Goal: Task Accomplishment & Management: Complete application form

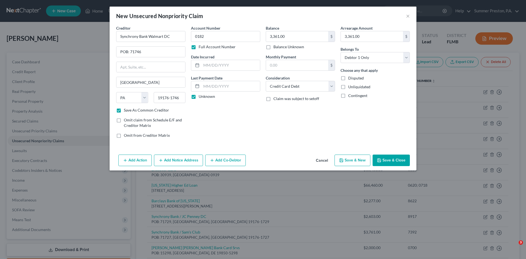
select select "39"
select select "2"
select select "0"
click at [388, 162] on button "Save & Close" at bounding box center [390, 160] width 37 height 12
checkbox input "false"
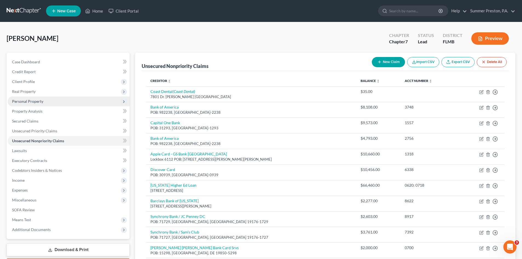
click at [30, 99] on span "Personal Property" at bounding box center [27, 101] width 31 height 5
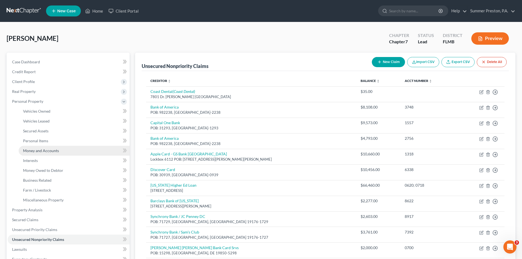
click at [39, 150] on span "Money and Accounts" at bounding box center [41, 150] width 36 height 5
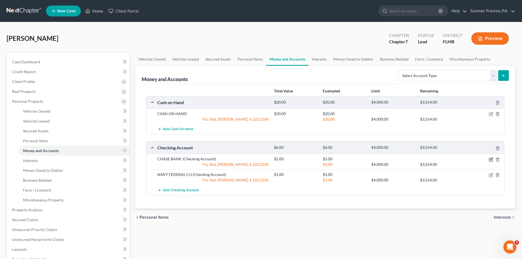
click at [490, 158] on icon "button" at bounding box center [490, 159] width 3 height 3
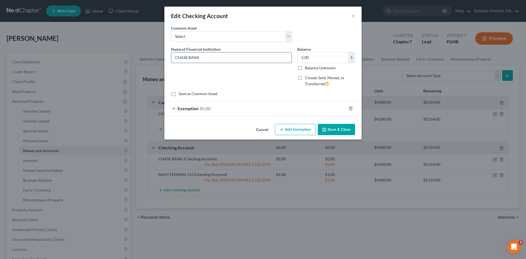
click at [245, 55] on input "CHASE BANK" at bounding box center [231, 57] width 120 height 10
click at [305, 77] on label "Closed, Sold, Moved, or Transferred" at bounding box center [330, 81] width 50 height 12
click at [307, 77] on input "Closed, Sold, Moved, or Transferred" at bounding box center [309, 77] width 4 height 4
checkbox input "true"
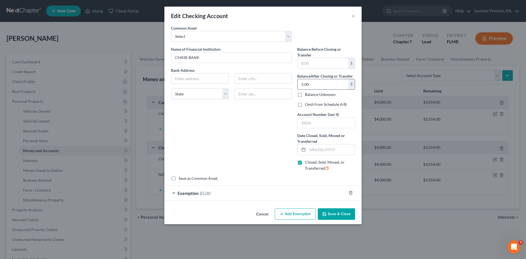
click at [326, 83] on input "5.00" at bounding box center [322, 84] width 51 height 10
click at [337, 215] on button "Save & Close" at bounding box center [336, 214] width 37 height 12
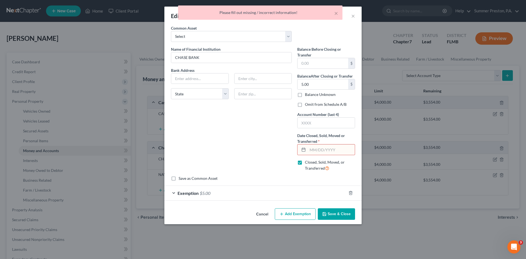
click at [264, 214] on button "Cancel" at bounding box center [262, 214] width 21 height 11
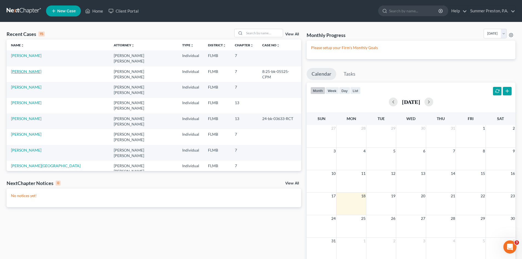
click at [31, 69] on link "[PERSON_NAME]" at bounding box center [26, 71] width 30 height 5
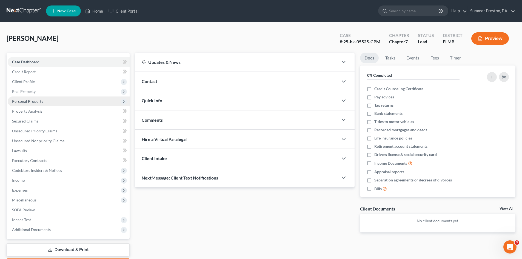
click at [34, 102] on span "Personal Property" at bounding box center [27, 101] width 31 height 5
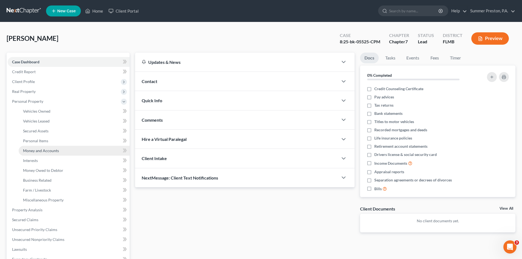
click at [49, 150] on span "Money and Accounts" at bounding box center [41, 150] width 36 height 5
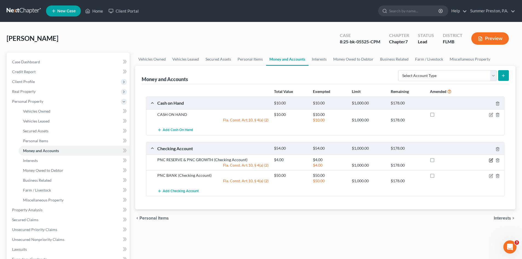
click at [490, 158] on icon "button" at bounding box center [491, 160] width 4 height 4
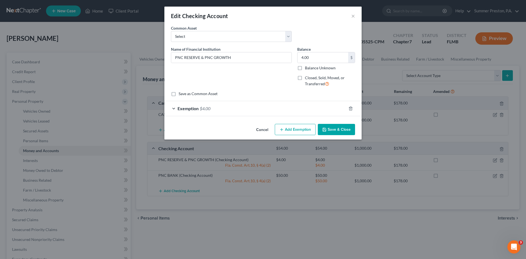
click at [305, 76] on label "Closed, Sold, Moved, or Transferred" at bounding box center [330, 81] width 50 height 12
click at [307, 76] on input "Closed, Sold, Moved, or Transferred" at bounding box center [309, 77] width 4 height 4
checkbox input "true"
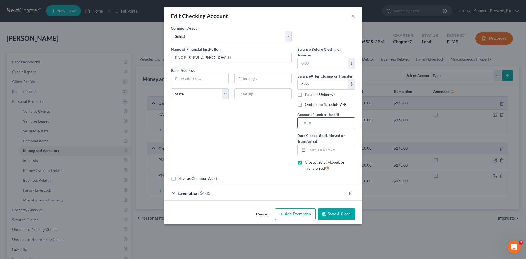
click at [329, 123] on input "text" at bounding box center [325, 122] width 57 height 10
click at [341, 146] on input "text" at bounding box center [331, 149] width 47 height 10
type input "08/05/2025"
click at [343, 213] on button "Save & Close" at bounding box center [336, 214] width 37 height 12
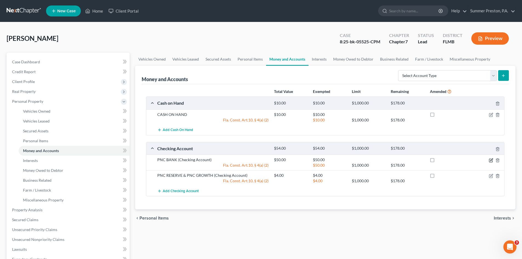
click at [490, 160] on icon "button" at bounding box center [491, 159] width 2 height 2
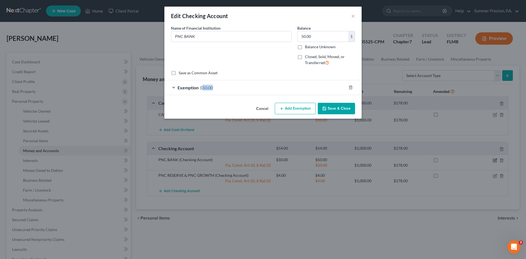
click at [490, 160] on div "Edit Checking Account × An exemption set must first be selected from the Filing…" at bounding box center [263, 129] width 526 height 259
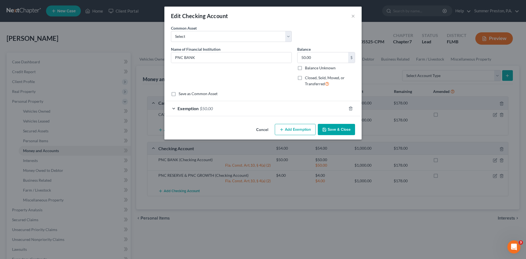
click at [305, 78] on label "Closed, Sold, Moved, or Transferred" at bounding box center [330, 81] width 50 height 12
click at [307, 78] on input "Closed, Sold, Moved, or Transferred" at bounding box center [309, 77] width 4 height 4
checkbox input "true"
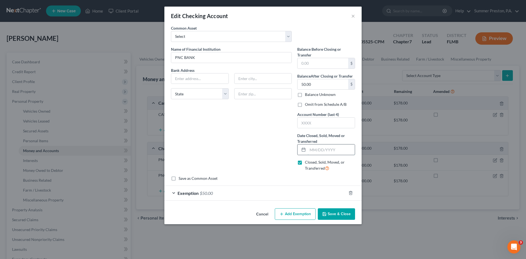
click at [336, 151] on input "text" at bounding box center [331, 149] width 47 height 10
type input "08/05/2025"
click at [334, 123] on input "text" at bounding box center [325, 122] width 57 height 10
type input "1481"
click at [330, 210] on button "Save & Close" at bounding box center [336, 214] width 37 height 12
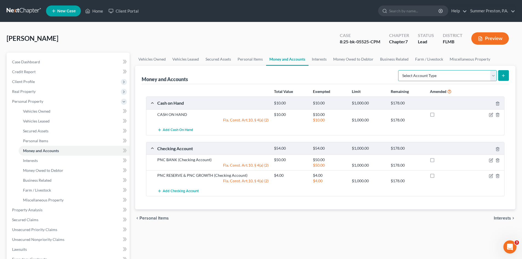
click at [493, 71] on select "Select Account Type Brokerage Cash on Hand Certificates of Deposit Checking Acc…" at bounding box center [447, 75] width 99 height 11
select select "checking"
click at [399, 70] on select "Select Account Type Brokerage Cash on Hand Certificates of Deposit Checking Acc…" at bounding box center [447, 75] width 99 height 11
click at [491, 160] on icon "button" at bounding box center [491, 160] width 4 height 4
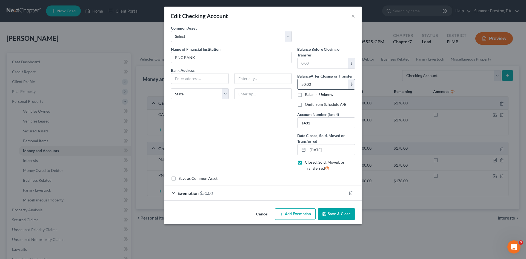
click at [317, 85] on input "50.00" at bounding box center [322, 84] width 51 height 10
type input "45.08"
click at [332, 212] on button "Save & Close" at bounding box center [336, 214] width 37 height 12
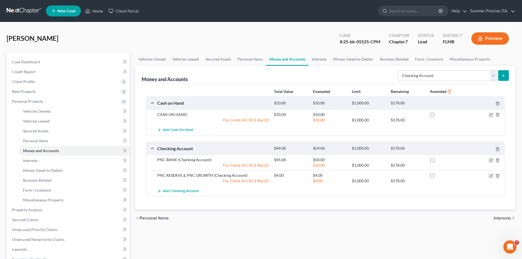
click at [503, 73] on icon "submit" at bounding box center [503, 75] width 4 height 4
click at [502, 74] on icon "submit" at bounding box center [503, 75] width 4 height 4
click at [502, 75] on icon "submit" at bounding box center [503, 75] width 4 height 4
click at [491, 75] on select "Select Account Type Brokerage Cash on Hand Certificates of Deposit Checking Acc…" at bounding box center [447, 75] width 99 height 11
click at [399, 70] on select "Select Account Type Brokerage Cash on Hand Certificates of Deposit Checking Acc…" at bounding box center [447, 75] width 99 height 11
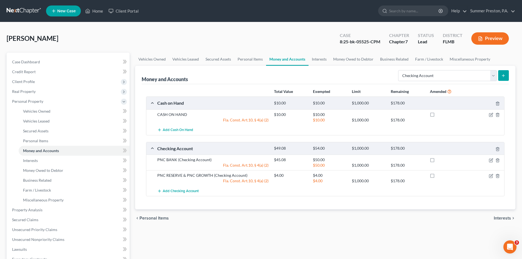
click at [501, 74] on icon "submit" at bounding box center [503, 75] width 4 height 4
click at [30, 159] on span "Interests" at bounding box center [30, 160] width 15 height 5
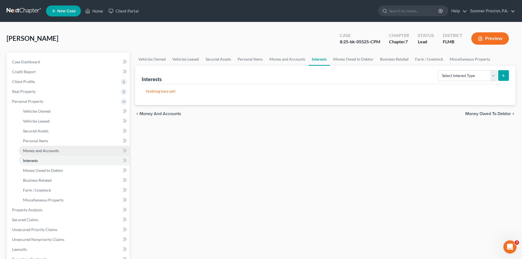
click at [38, 150] on span "Money and Accounts" at bounding box center [41, 150] width 36 height 5
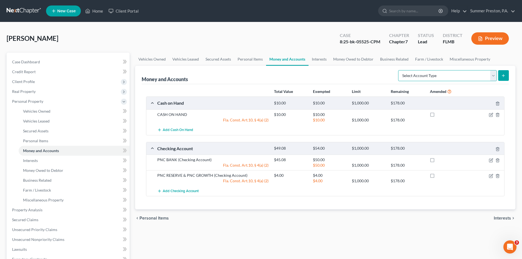
click at [494, 74] on select "Select Account Type Brokerage Cash on Hand Certificates of Deposit Checking Acc…" at bounding box center [447, 75] width 99 height 11
select select "checking"
click at [399, 70] on select "Select Account Type Brokerage Cash on Hand Certificates of Deposit Checking Acc…" at bounding box center [447, 75] width 99 height 11
click at [502, 74] on icon "submit" at bounding box center [503, 75] width 4 height 4
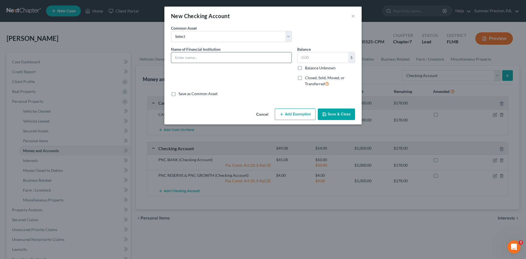
drag, startPoint x: 207, startPoint y: 51, endPoint x: 199, endPoint y: 58, distance: 10.7
click at [199, 58] on input "text" at bounding box center [231, 57] width 120 height 10
type input "p"
type input "PINELLAS FEDERAL CREDIT UNION"
click at [311, 59] on input "text" at bounding box center [322, 57] width 51 height 10
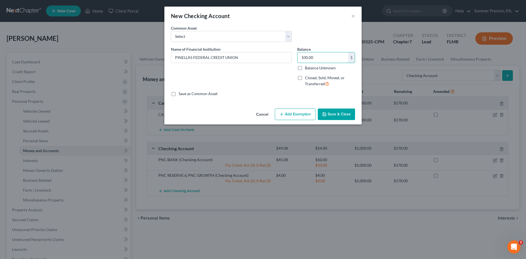
type input "100.00"
click at [179, 94] on label "Save as Common Asset" at bounding box center [198, 93] width 39 height 5
click at [181, 94] on input "Save as Common Asset" at bounding box center [183, 93] width 4 height 4
checkbox input "true"
click at [294, 113] on button "Add Exemption" at bounding box center [295, 114] width 41 height 12
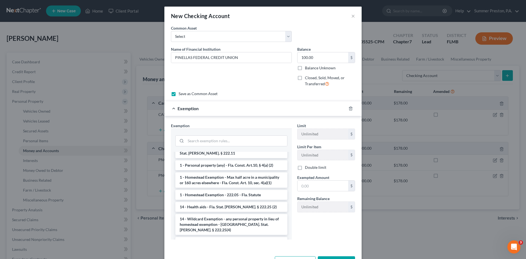
scroll to position [58, 0]
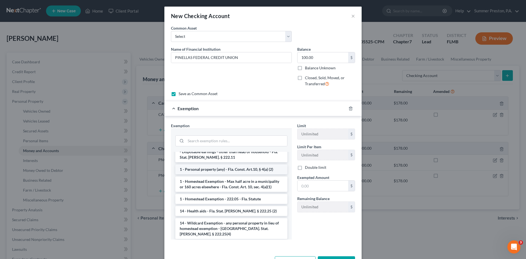
click at [214, 164] on li "1 - Personal property (any) - Fla. Const. Art.10, § 4(a) (2)" at bounding box center [231, 169] width 112 height 10
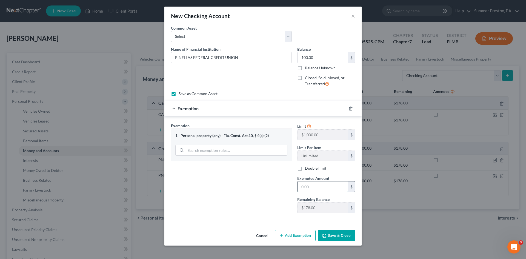
click at [317, 187] on input "text" at bounding box center [322, 186] width 51 height 10
type input "100.00"
click at [328, 234] on button "Save & Close" at bounding box center [336, 236] width 37 height 12
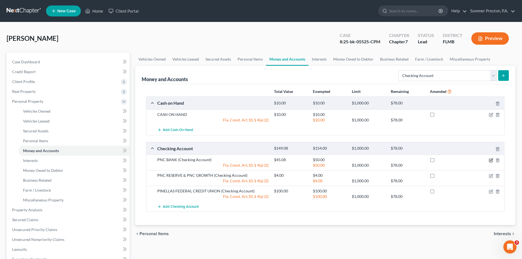
click at [490, 158] on icon "button" at bounding box center [491, 160] width 4 height 4
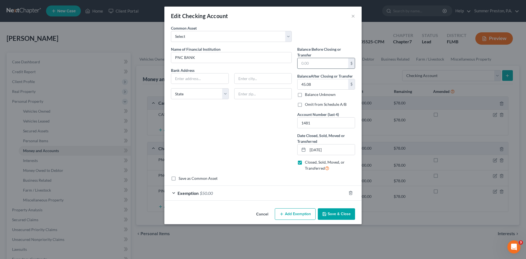
click at [335, 61] on input "text" at bounding box center [322, 63] width 51 height 10
type input "45.08"
drag, startPoint x: 321, startPoint y: 213, endPoint x: 324, endPoint y: 214, distance: 2.8
click at [323, 214] on button "Save & Close" at bounding box center [336, 214] width 37 height 12
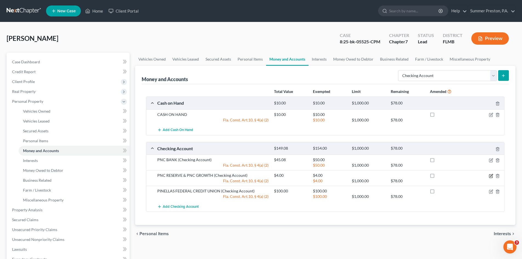
click at [491, 176] on icon "button" at bounding box center [491, 175] width 2 height 2
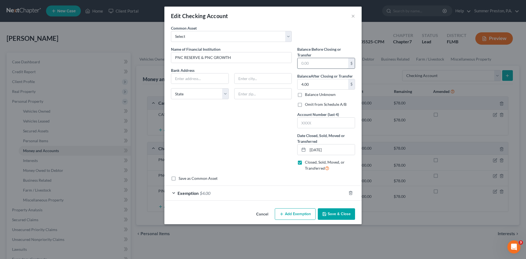
click at [317, 63] on input "text" at bounding box center [322, 63] width 51 height 10
type input "4.00"
click at [334, 213] on button "Save & Close" at bounding box center [336, 214] width 37 height 12
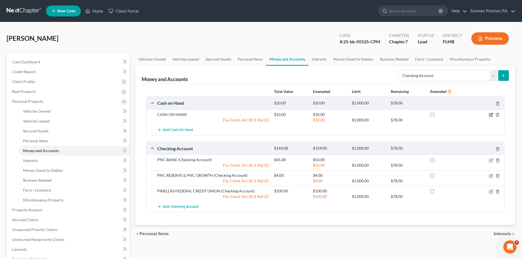
click at [490, 115] on icon "button" at bounding box center [491, 114] width 2 height 2
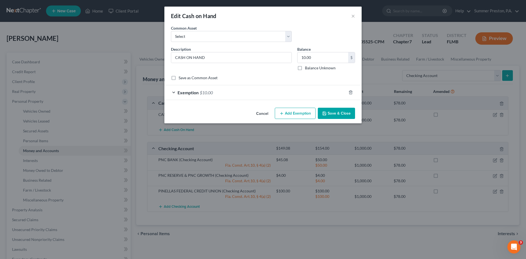
click at [330, 112] on button "Save & Close" at bounding box center [336, 114] width 37 height 12
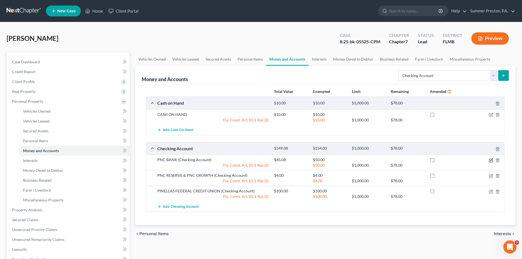
click at [490, 160] on icon "button" at bounding box center [491, 159] width 2 height 2
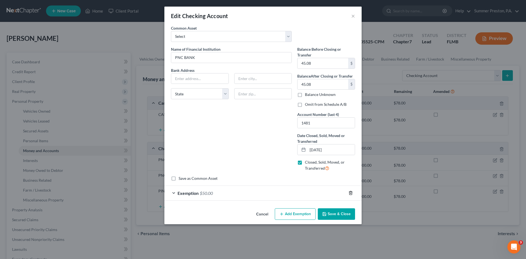
click at [350, 192] on polyline "button" at bounding box center [350, 192] width 3 height 0
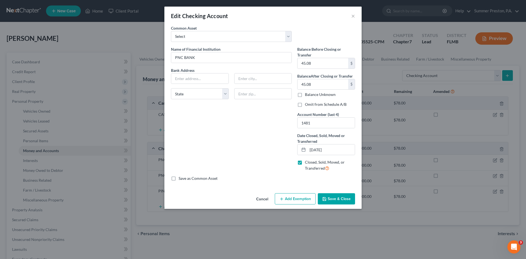
click at [298, 196] on button "Add Exemption" at bounding box center [295, 199] width 41 height 12
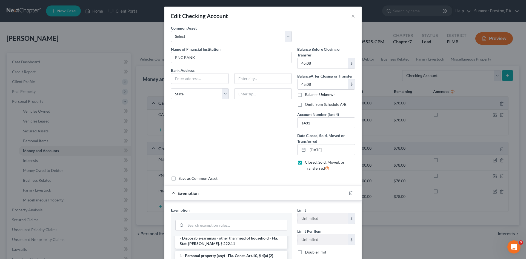
scroll to position [62, 0]
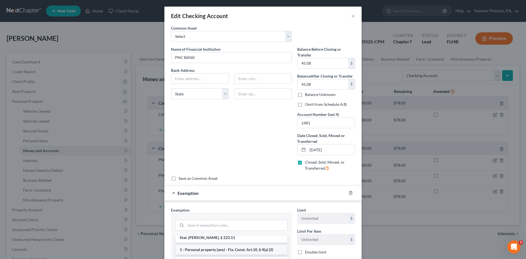
click at [248, 245] on li "1 - Personal property (any) - Fla. Const. Art.10, § 4(a) (2)" at bounding box center [231, 250] width 112 height 10
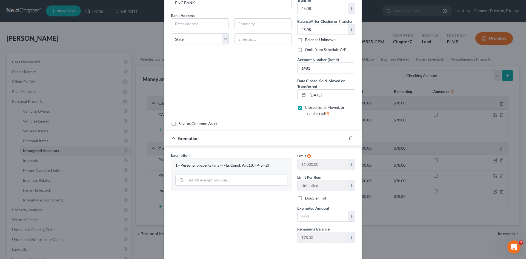
scroll to position [57, 0]
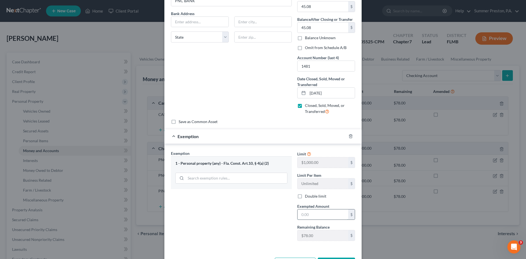
click at [325, 218] on input "text" at bounding box center [322, 214] width 51 height 10
type input "45.08"
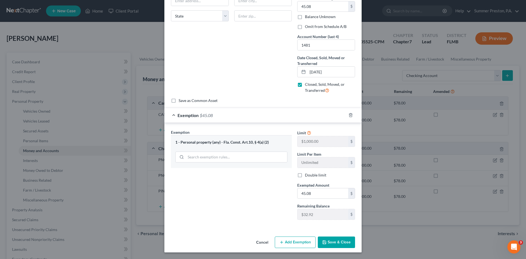
click at [328, 239] on button "Save & Close" at bounding box center [336, 242] width 37 height 12
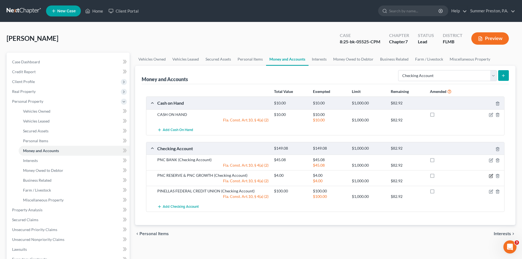
click at [491, 175] on icon "button" at bounding box center [491, 175] width 2 height 2
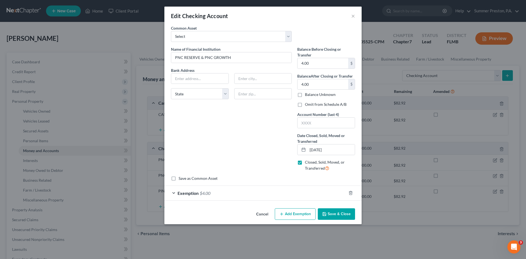
click at [296, 214] on button "Add Exemption" at bounding box center [295, 214] width 41 height 12
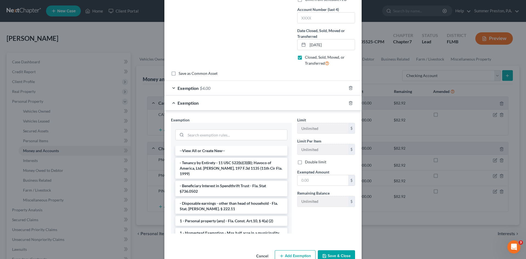
scroll to position [119, 0]
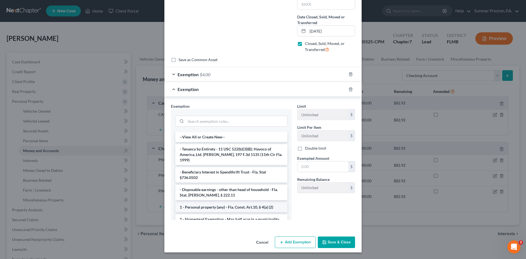
click at [205, 202] on li "1 - Personal property (any) - Fla. Const. Art.10, § 4(a) (2)" at bounding box center [231, 207] width 112 height 10
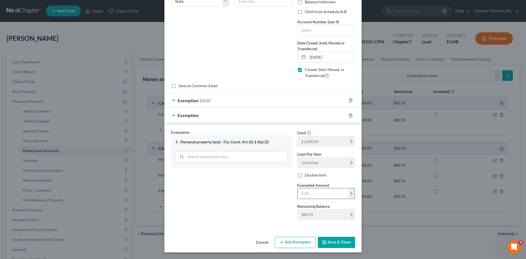
click at [326, 193] on input "text" at bounding box center [322, 193] width 51 height 10
type input "4.00"
drag, startPoint x: 334, startPoint y: 242, endPoint x: 334, endPoint y: 232, distance: 10.1
click at [334, 237] on button "Save & Close" at bounding box center [336, 243] width 37 height 12
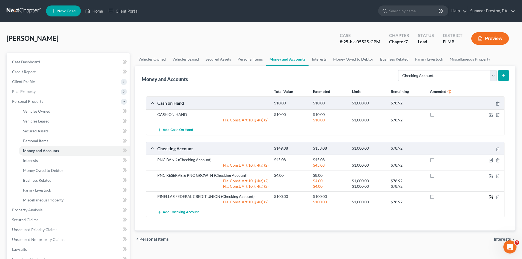
click at [491, 196] on icon "button" at bounding box center [491, 197] width 4 height 4
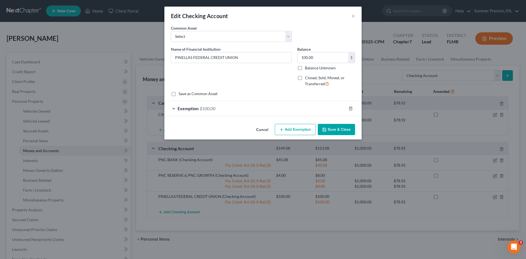
click at [205, 109] on span "$100.00" at bounding box center [208, 108] width 16 height 5
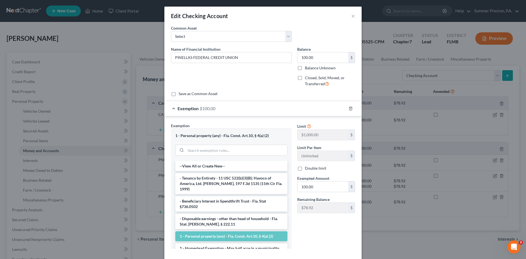
click at [216, 232] on li "1 - Personal property (any) - Fla. Const. Art.10, § 4(a) (2)" at bounding box center [231, 236] width 112 height 10
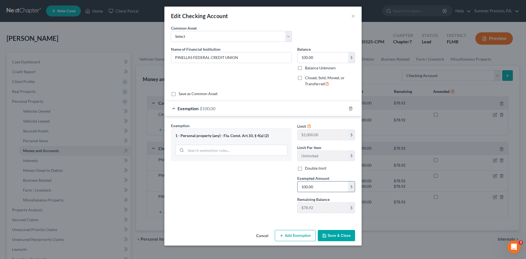
click at [337, 187] on input "100.00" at bounding box center [322, 186] width 51 height 10
type input "7"
click at [235, 133] on div "1 - Personal property (any) - Fla. Const. Art.10, § 4(a) (2)" at bounding box center [231, 135] width 112 height 5
click at [351, 108] on icon "button" at bounding box center [350, 108] width 4 height 4
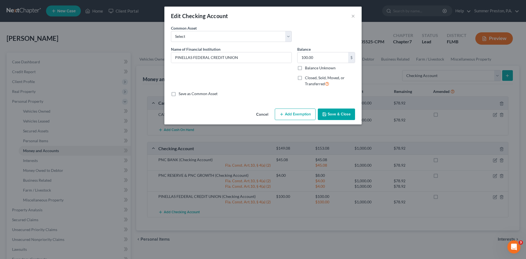
click at [286, 115] on button "Add Exemption" at bounding box center [295, 114] width 41 height 12
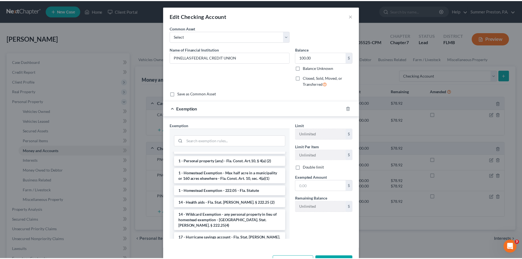
scroll to position [78, 0]
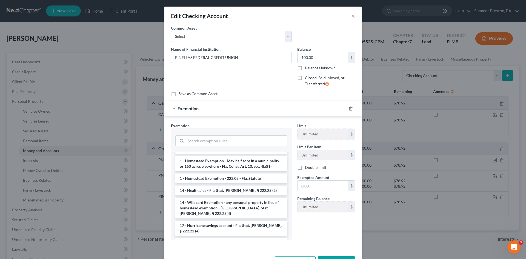
drag, startPoint x: 211, startPoint y: 200, endPoint x: 225, endPoint y: 199, distance: 14.9
click at [211, 200] on li "14 - Wildcard Exemption - any personal property in lieu of homestead exemption …" at bounding box center [231, 207] width 112 height 21
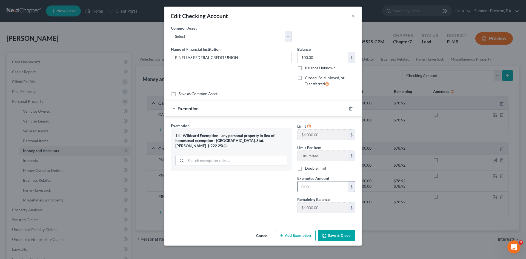
drag, startPoint x: 343, startPoint y: 185, endPoint x: 341, endPoint y: 187, distance: 3.5
click at [343, 185] on input "text" at bounding box center [322, 186] width 51 height 10
type input "100.00"
click at [334, 234] on button "Save & Close" at bounding box center [336, 236] width 37 height 12
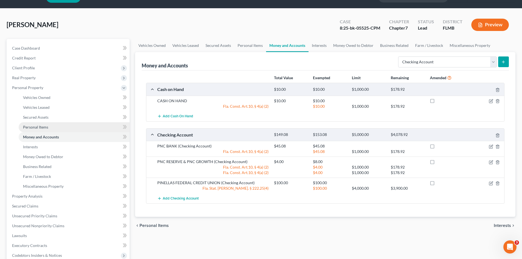
click at [33, 125] on span "Personal Items" at bounding box center [35, 127] width 25 height 5
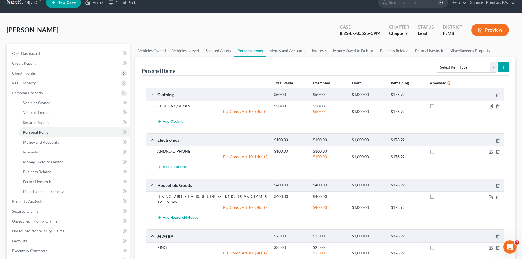
scroll to position [7, 0]
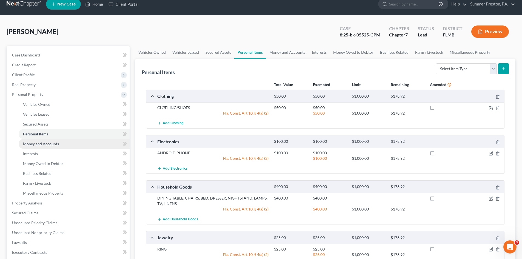
click at [50, 143] on span "Money and Accounts" at bounding box center [41, 143] width 36 height 5
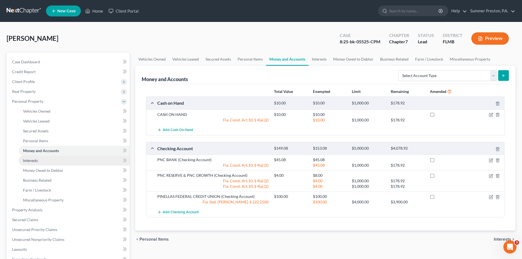
click at [37, 160] on span "Interests" at bounding box center [30, 160] width 15 height 5
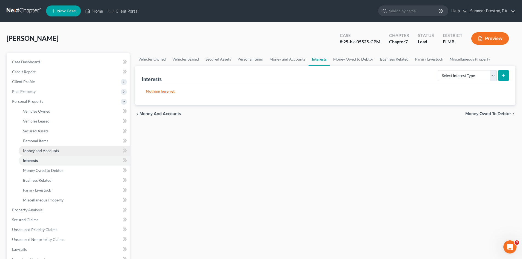
click at [48, 151] on span "Money and Accounts" at bounding box center [41, 150] width 36 height 5
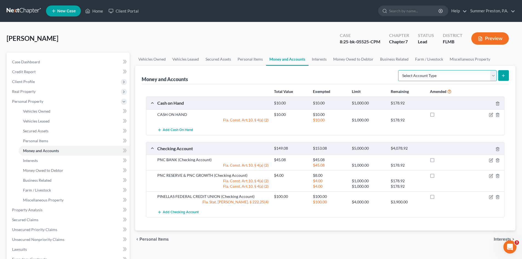
click at [494, 74] on select "Select Account Type Brokerage Cash on Hand Certificates of Deposit Checking Acc…" at bounding box center [447, 75] width 99 height 11
select select "savings"
click at [399, 70] on select "Select Account Type Brokerage Cash on Hand Certificates of Deposit Checking Acc…" at bounding box center [447, 75] width 99 height 11
click at [502, 74] on icon "submit" at bounding box center [503, 75] width 4 height 4
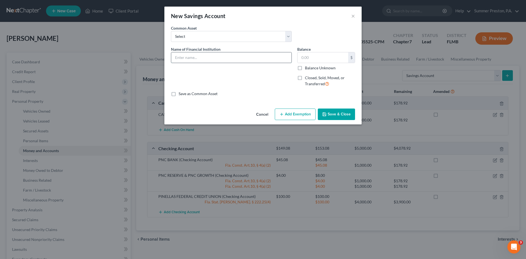
click at [262, 59] on input "text" at bounding box center [231, 57] width 120 height 10
type input "PINELLAS FEDERAL CREDIT UNION"
drag, startPoint x: 334, startPoint y: 61, endPoint x: 308, endPoint y: 60, distance: 26.0
click at [332, 60] on input "text" at bounding box center [322, 57] width 51 height 10
type input "40.00"
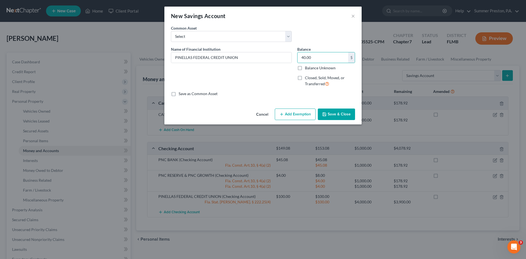
click at [179, 95] on label "Save as Common Asset" at bounding box center [198, 93] width 39 height 5
click at [181, 94] on input "Save as Common Asset" at bounding box center [183, 93] width 4 height 4
checkbox input "true"
click at [300, 111] on button "Add Exemption" at bounding box center [295, 114] width 41 height 12
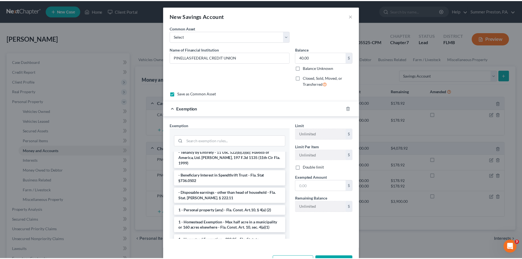
scroll to position [53, 0]
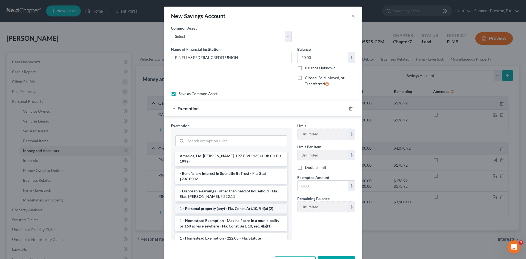
click at [211, 203] on li "1 - Personal property (any) - Fla. Const. Art.10, § 4(a) (2)" at bounding box center [231, 208] width 112 height 10
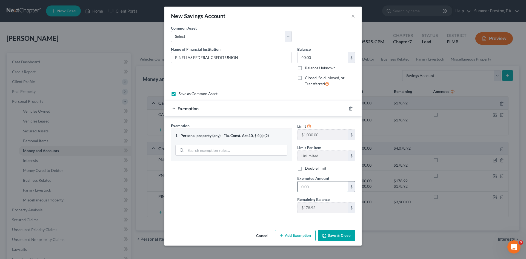
drag, startPoint x: 321, startPoint y: 183, endPoint x: 314, endPoint y: 187, distance: 7.7
click at [320, 184] on input "text" at bounding box center [322, 186] width 51 height 10
type input "40.00"
click at [333, 233] on button "Save & Close" at bounding box center [336, 236] width 37 height 12
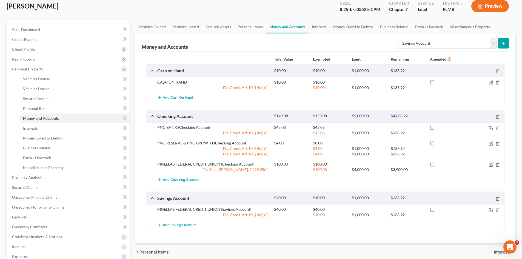
scroll to position [27, 0]
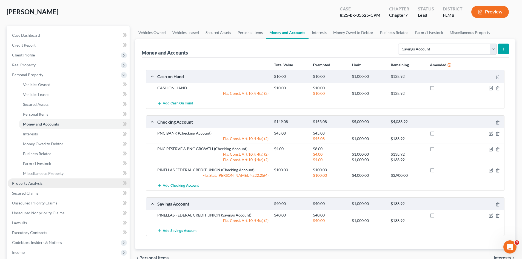
click at [43, 185] on link "Property Analysis" at bounding box center [69, 183] width 122 height 10
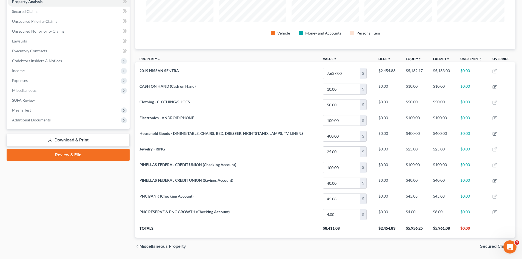
scroll to position [124, 0]
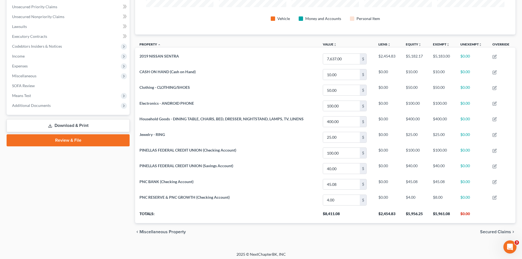
click at [62, 124] on link "Download & Print" at bounding box center [68, 125] width 123 height 13
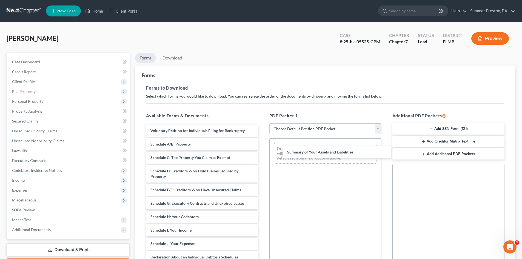
drag, startPoint x: 190, startPoint y: 142, endPoint x: 322, endPoint y: 150, distance: 132.5
click at [262, 150] on div "Summary of Your Assets and Liabilities Voluntary Petition for Individuals Filin…" at bounding box center [202, 249] width 121 height 249
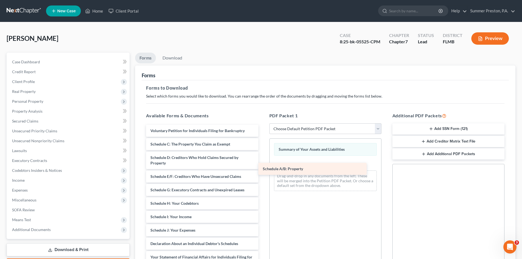
drag, startPoint x: 199, startPoint y: 142, endPoint x: 311, endPoint y: 165, distance: 114.4
click at [262, 165] on div "Schedule A/B: Property Voluntary Petition for Individuals Filing for Bankruptcy…" at bounding box center [202, 242] width 121 height 235
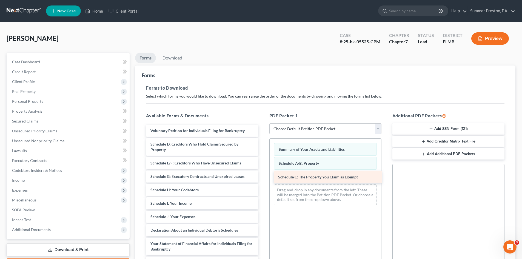
drag, startPoint x: 196, startPoint y: 145, endPoint x: 323, endPoint y: 177, distance: 131.7
click at [262, 177] on div "Schedule C: The Property You Claim as Exempt Voluntary Petition for Individuals…" at bounding box center [202, 236] width 121 height 222
click at [174, 57] on link "Download" at bounding box center [172, 58] width 28 height 11
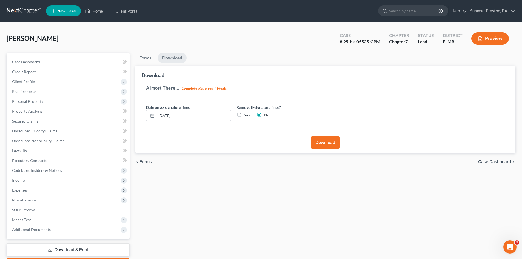
click at [323, 141] on button "Download" at bounding box center [325, 142] width 28 height 12
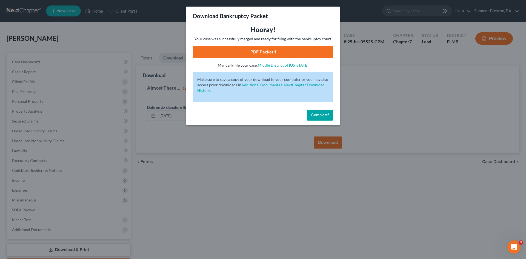
click at [263, 51] on link "PDF Packet 1" at bounding box center [263, 52] width 140 height 12
click at [316, 114] on span "Complete!" at bounding box center [320, 115] width 18 height 5
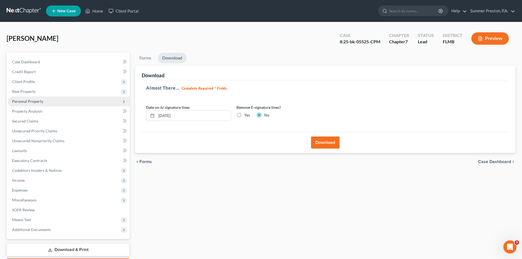
click at [36, 99] on span "Personal Property" at bounding box center [27, 101] width 31 height 5
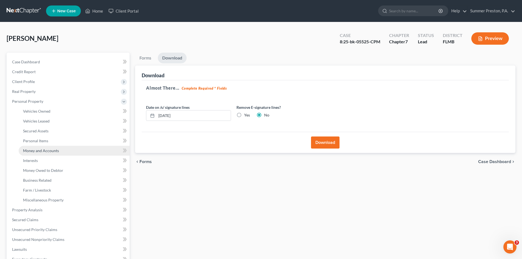
click at [48, 151] on span "Money and Accounts" at bounding box center [41, 150] width 36 height 5
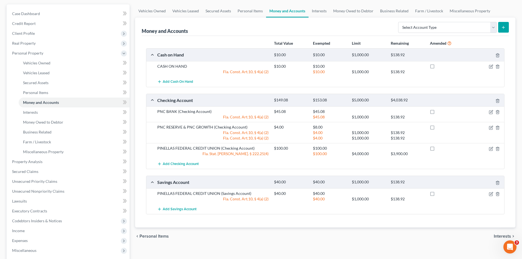
scroll to position [49, 0]
click at [491, 110] on icon "button" at bounding box center [491, 110] width 2 height 2
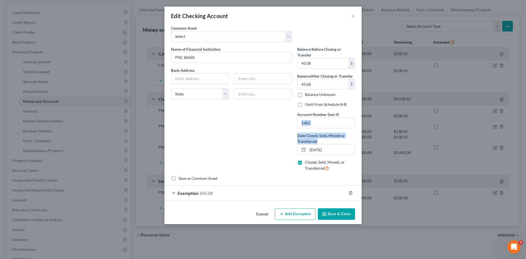
drag, startPoint x: 491, startPoint y: 110, endPoint x: 490, endPoint y: 130, distance: 19.4
click at [491, 130] on div "Edit Checking Account × An exemption set must first be selected from the Filing…" at bounding box center [263, 129] width 526 height 259
click at [232, 153] on div "Name of Financial Institution * PNC BANK Bank Address State AL AK AR AZ CA CO C…" at bounding box center [231, 110] width 126 height 129
click at [338, 211] on button "Save & Close" at bounding box center [336, 214] width 37 height 12
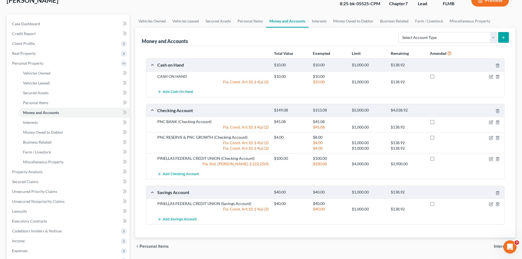
scroll to position [131, 0]
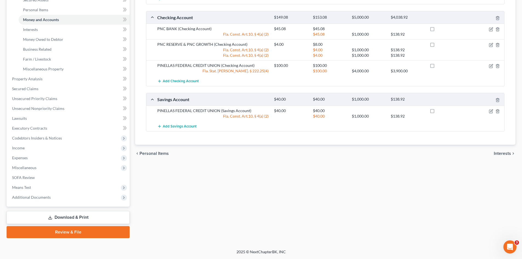
click at [75, 219] on link "Download & Print" at bounding box center [68, 217] width 123 height 13
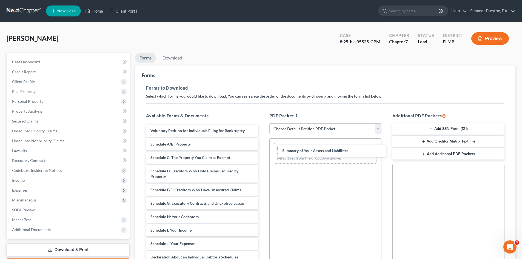
drag, startPoint x: 196, startPoint y: 144, endPoint x: 321, endPoint y: 151, distance: 125.1
click at [262, 151] on div "Summary of Your Assets and Liabilities Voluntary Petition for Individuals Filin…" at bounding box center [202, 249] width 121 height 249
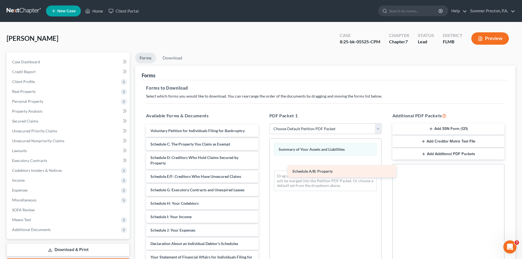
drag, startPoint x: 219, startPoint y: 146, endPoint x: 345, endPoint y: 165, distance: 127.8
click at [262, 166] on div "Schedule A/B: Property Voluntary Petition for Individuals Filing for Bankruptcy…" at bounding box center [202, 242] width 121 height 235
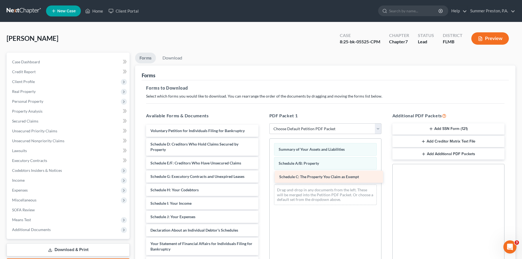
drag, startPoint x: 217, startPoint y: 145, endPoint x: 347, endPoint y: 177, distance: 134.0
click at [262, 177] on div "Schedule C: The Property You Claim as Exempt Voluntary Petition for Individuals…" at bounding box center [202, 236] width 121 height 222
click at [173, 59] on link "Download" at bounding box center [172, 58] width 28 height 11
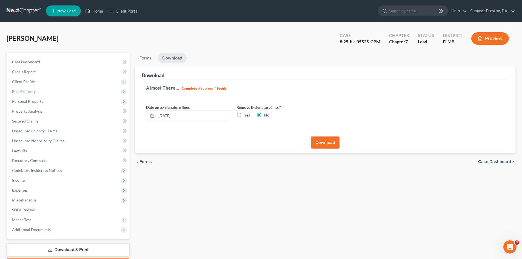
click at [330, 141] on button "Download" at bounding box center [325, 142] width 28 height 12
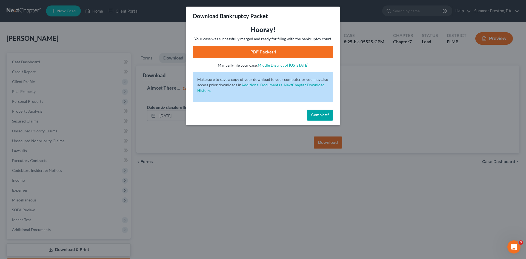
click at [259, 55] on link "PDF Packet 1" at bounding box center [263, 52] width 140 height 12
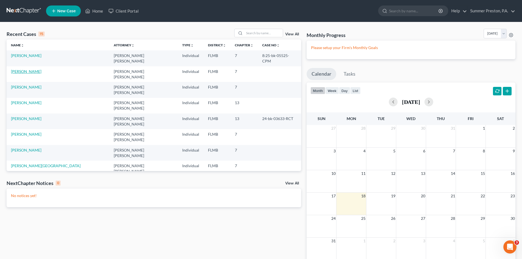
click at [20, 69] on link "[PERSON_NAME]" at bounding box center [26, 71] width 30 height 5
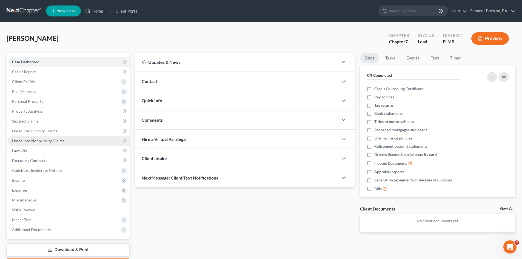
click at [62, 140] on span "Unsecured Nonpriority Claims" at bounding box center [38, 140] width 52 height 5
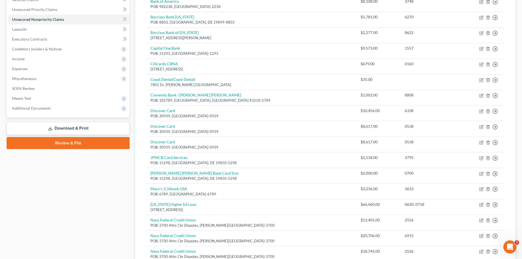
scroll to position [126, 0]
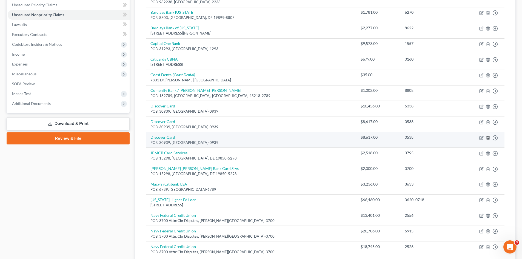
click at [487, 137] on line "button" at bounding box center [487, 137] width 0 height 1
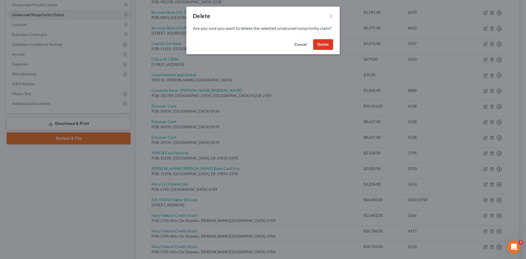
click at [323, 50] on button "Delete" at bounding box center [323, 44] width 20 height 11
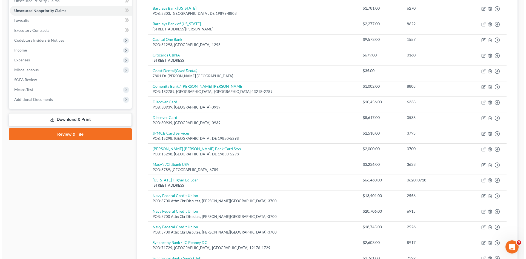
scroll to position [0, 0]
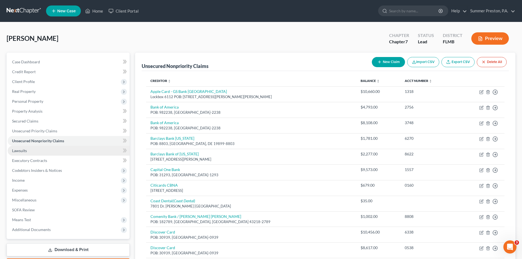
click at [23, 150] on span "Lawsuits" at bounding box center [19, 150] width 15 height 5
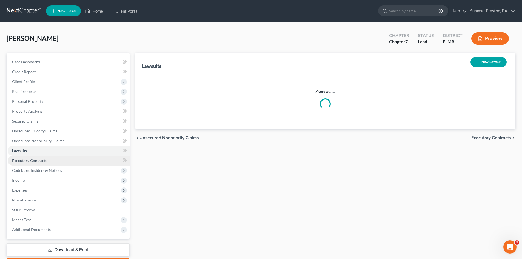
click at [32, 162] on span "Executory Contracts" at bounding box center [29, 160] width 35 height 5
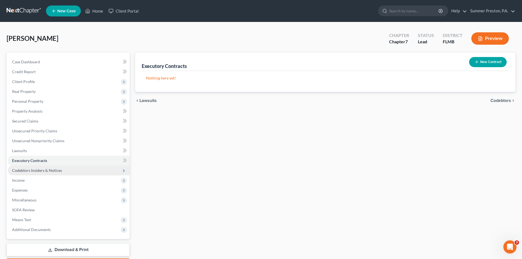
click at [39, 172] on span "Codebtors Insiders & Notices" at bounding box center [37, 170] width 50 height 5
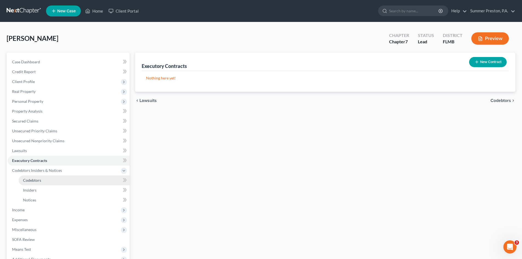
click at [39, 180] on span "Codebtors" at bounding box center [32, 180] width 18 height 5
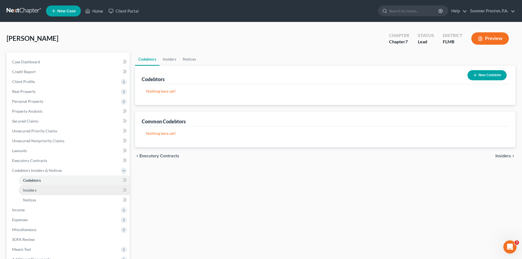
click at [33, 190] on span "Insiders" at bounding box center [29, 190] width 13 height 5
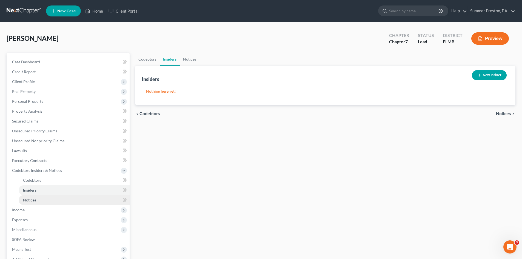
click at [35, 198] on span "Notices" at bounding box center [29, 199] width 13 height 5
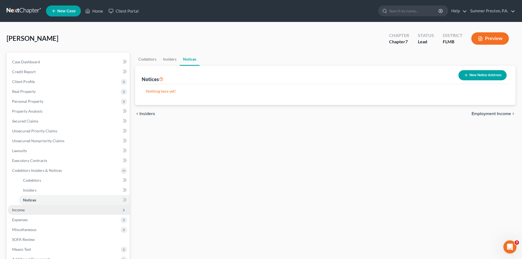
click at [21, 208] on span "Income" at bounding box center [18, 209] width 13 height 5
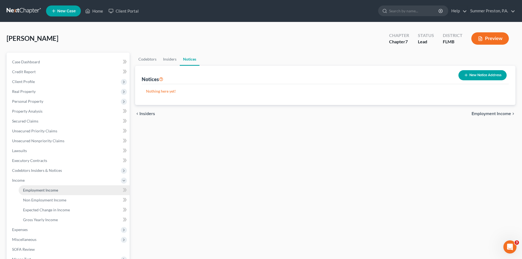
click at [53, 191] on span "Employment Income" at bounding box center [40, 190] width 35 height 5
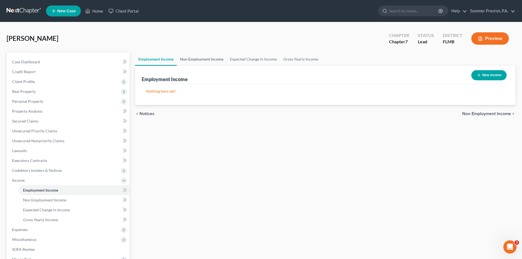
click at [205, 61] on link "Non Employment Income" at bounding box center [202, 59] width 50 height 13
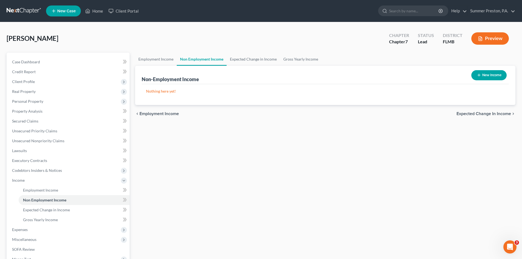
click at [488, 77] on button "New Income" at bounding box center [488, 75] width 35 height 10
select select "0"
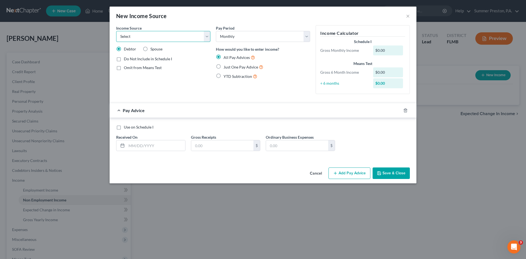
click at [208, 35] on select "Select Unemployment Disability (from employer) Pension Retirement Social Securi…" at bounding box center [163, 36] width 94 height 11
select select "4"
click at [116, 31] on select "Select Unemployment Disability (from employer) Pension Retirement Social Securi…" at bounding box center [163, 36] width 94 height 11
click at [124, 78] on label "Show on Means Test for informational purposes only" at bounding box center [167, 81] width 87 height 12
click at [126, 78] on input "Show on Means Test for informational purposes only" at bounding box center [128, 77] width 4 height 4
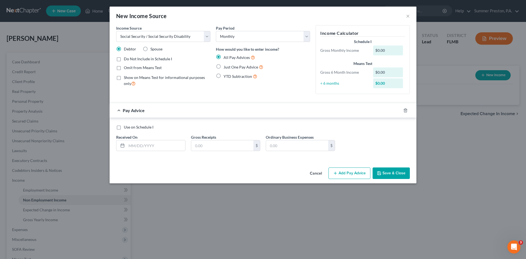
checkbox input "true"
click at [245, 35] on select "Select Monthly Twice Monthly Every Other Week Weekly" at bounding box center [263, 36] width 94 height 11
click at [243, 40] on select "Select Monthly Twice Monthly Every Other Week Weekly" at bounding box center [263, 36] width 94 height 11
click at [174, 143] on input "text" at bounding box center [156, 145] width 59 height 10
click at [223, 67] on label "Just One Pay Advice" at bounding box center [243, 67] width 40 height 6
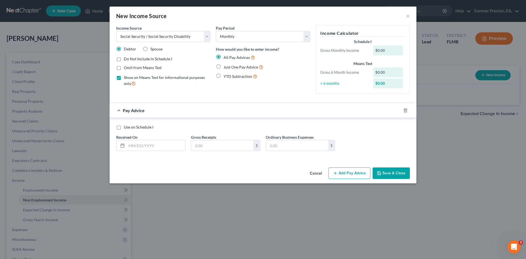
click at [226, 67] on input "Just One Pay Advice" at bounding box center [228, 66] width 4 height 4
radio input "true"
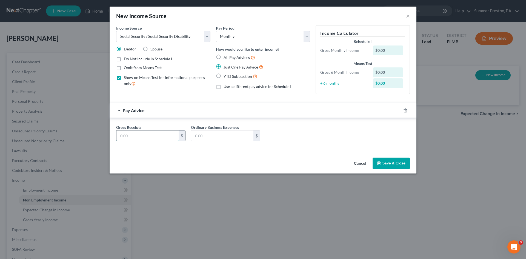
click at [148, 136] on input "text" at bounding box center [147, 135] width 62 height 10
type input "1,089.00"
click at [384, 163] on button "Save & Close" at bounding box center [390, 163] width 37 height 12
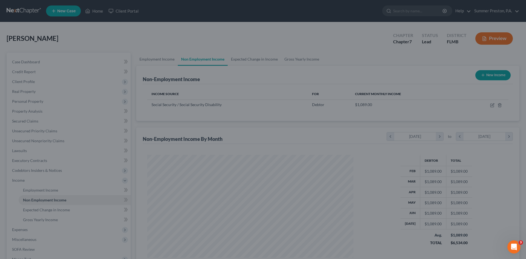
scroll to position [102, 215]
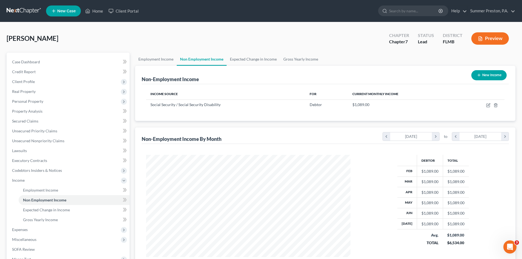
click at [199, 61] on link "Non Employment Income" at bounding box center [202, 59] width 50 height 13
click at [498, 73] on button "New Income" at bounding box center [488, 75] width 35 height 10
select select "0"
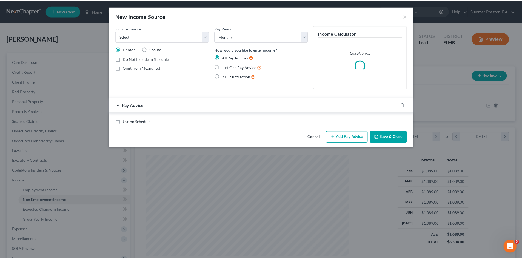
scroll to position [103, 217]
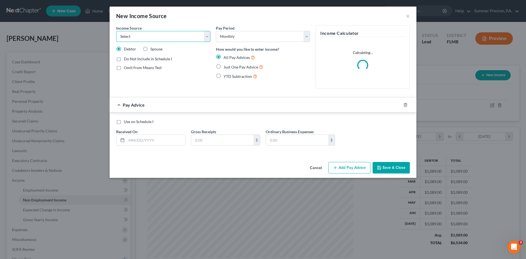
click at [207, 33] on select "Select Unemployment Disability (from employer) Pension Retirement Social Securi…" at bounding box center [163, 36] width 94 height 11
select select "2"
click at [116, 31] on select "Select Unemployment Disability (from employer) Pension Retirement Social Securi…" at bounding box center [163, 36] width 94 height 11
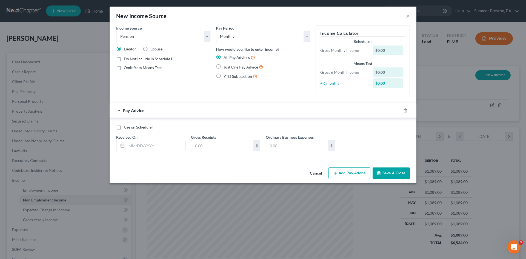
click at [223, 66] on label "Just One Pay Advice" at bounding box center [243, 67] width 40 height 6
click at [226, 66] on input "Just One Pay Advice" at bounding box center [228, 66] width 4 height 4
radio input "true"
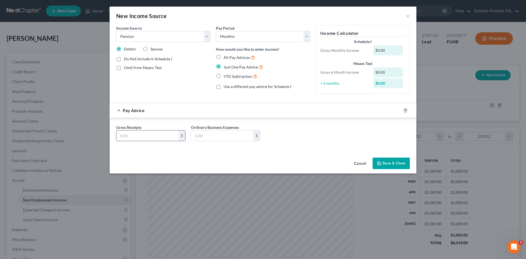
click at [154, 134] on input "text" at bounding box center [147, 135] width 62 height 10
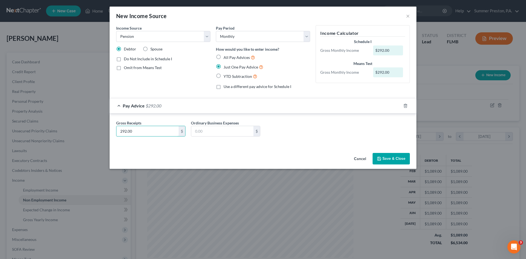
type input "292.00"
click at [391, 161] on button "Save & Close" at bounding box center [390, 159] width 37 height 12
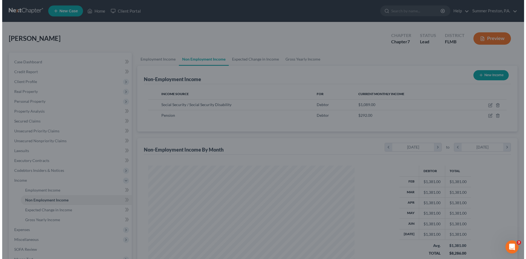
scroll to position [273728, 273615]
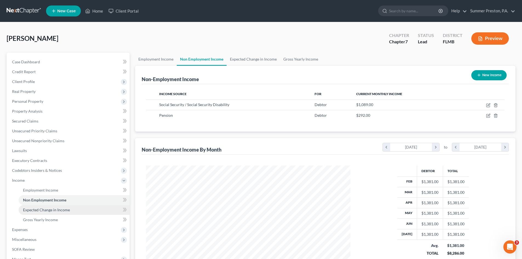
click at [40, 210] on span "Expected Change in Income" at bounding box center [46, 209] width 47 height 5
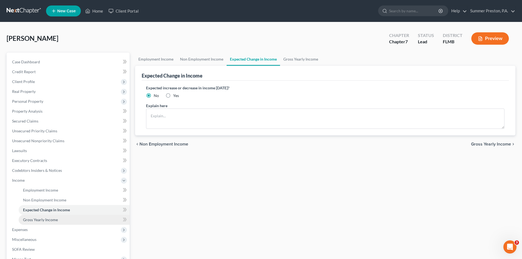
click at [51, 220] on span "Gross Yearly Income" at bounding box center [40, 219] width 35 height 5
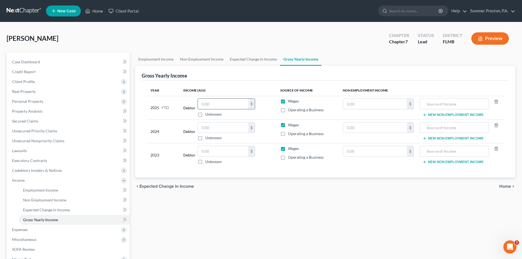
click at [229, 104] on input "text" at bounding box center [223, 104] width 50 height 10
click at [392, 103] on input "text" at bounding box center [375, 104] width 64 height 10
type input "8,712.00"
click at [465, 106] on input "text" at bounding box center [454, 104] width 63 height 10
type input "SOCIAL SECURITY"
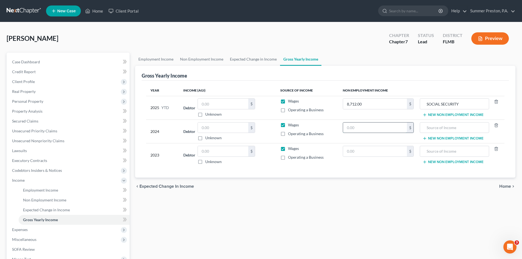
click at [372, 123] on input "text" at bounding box center [375, 127] width 64 height 10
click at [445, 114] on button "New Non Employment Income" at bounding box center [452, 115] width 61 height 4
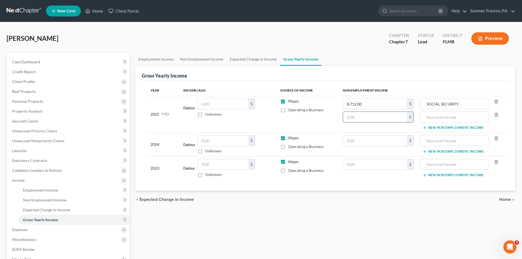
click at [378, 121] on input "text" at bounding box center [375, 117] width 64 height 10
type input "2,336.00"
click at [465, 117] on input "text" at bounding box center [454, 117] width 63 height 10
type input "PENSION"
click at [375, 144] on input "text" at bounding box center [375, 140] width 64 height 10
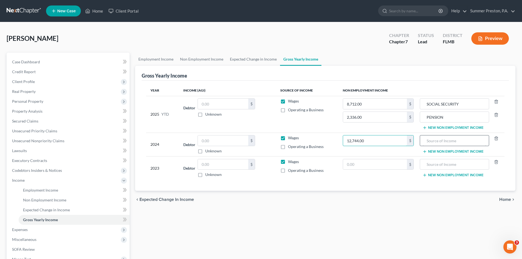
type input "12,744.00"
drag, startPoint x: 464, startPoint y: 141, endPoint x: 459, endPoint y: 142, distance: 5.0
click at [462, 142] on input "text" at bounding box center [454, 140] width 63 height 10
type input "SOCIAL SECURITY"
click at [437, 152] on button "New Non Employment Income" at bounding box center [452, 151] width 61 height 4
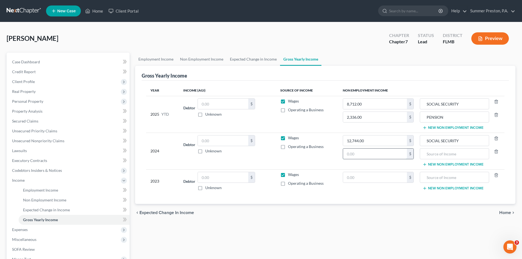
click at [377, 151] on input "text" at bounding box center [375, 153] width 64 height 10
type input "3,504.00"
drag, startPoint x: 438, startPoint y: 155, endPoint x: 433, endPoint y: 154, distance: 5.0
click at [437, 155] on input "text" at bounding box center [454, 153] width 63 height 10
type input "PENSION"
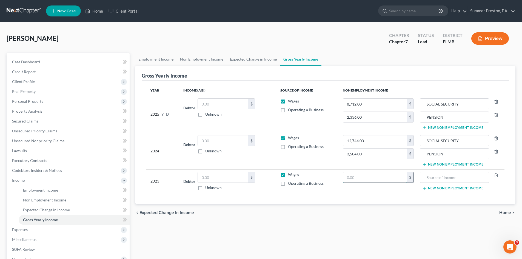
click at [371, 176] on input "text" at bounding box center [375, 177] width 64 height 10
type input "12,344.00"
click at [466, 174] on input "text" at bounding box center [454, 177] width 63 height 10
type input "SOCIAL SECURITY"
click at [441, 187] on button "New Non Employment Income" at bounding box center [452, 188] width 61 height 4
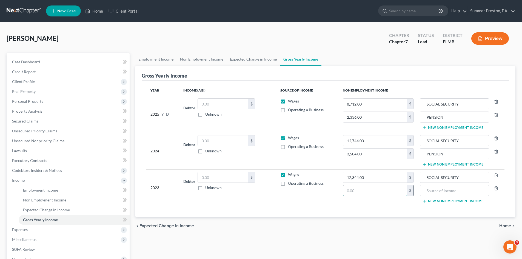
click at [386, 191] on input "text" at bounding box center [375, 190] width 64 height 10
type input "3,504.00"
click at [448, 190] on input "text" at bounding box center [454, 190] width 63 height 10
type input "PENSION"
click at [20, 229] on span "Expenses" at bounding box center [20, 229] width 16 height 5
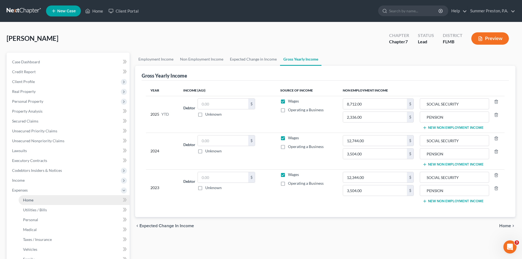
click at [32, 197] on span "Home" at bounding box center [28, 199] width 10 height 5
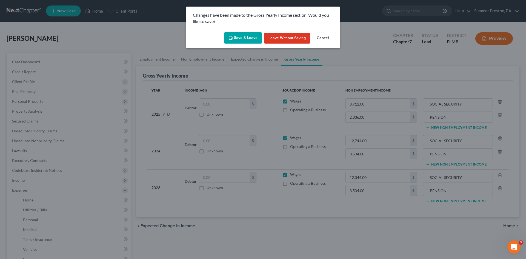
click at [237, 36] on button "Save & Leave" at bounding box center [243, 38] width 38 height 12
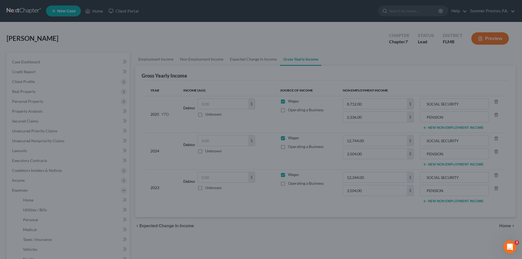
type input "3,504.00"
type input "PENSION"
type input "3,504.00"
type input "PENSION"
type input "2,336.00"
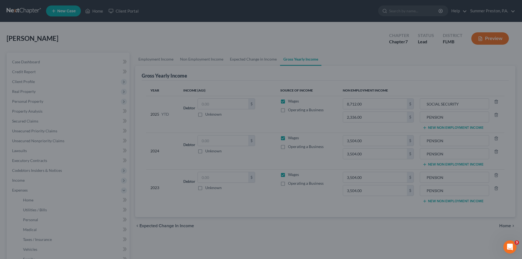
type input "PENSION"
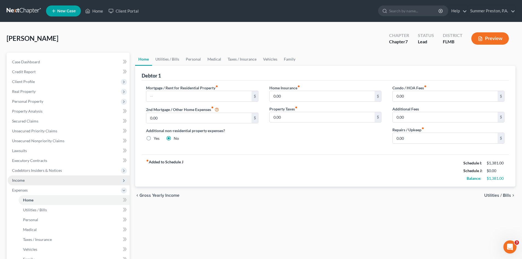
click at [21, 178] on span "Income" at bounding box center [18, 180] width 13 height 5
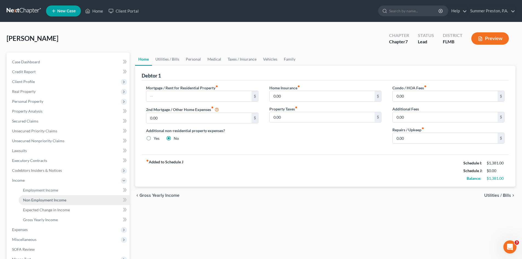
click at [52, 201] on span "Non Employment Income" at bounding box center [44, 199] width 43 height 5
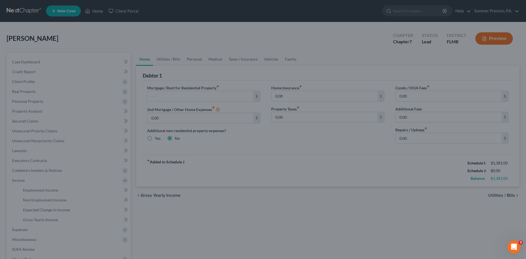
click at [57, 199] on div at bounding box center [263, 129] width 526 height 259
click at [39, 188] on div at bounding box center [263, 129] width 526 height 259
click at [40, 191] on div at bounding box center [263, 129] width 526 height 259
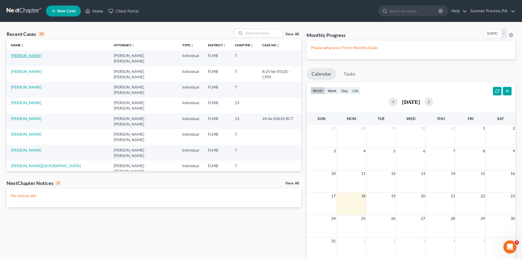
click at [26, 55] on link "[PERSON_NAME]" at bounding box center [26, 55] width 30 height 5
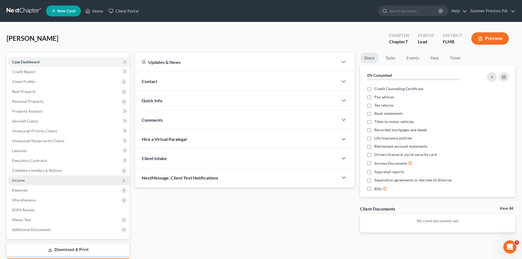
click at [18, 178] on span "Income" at bounding box center [18, 180] width 13 height 5
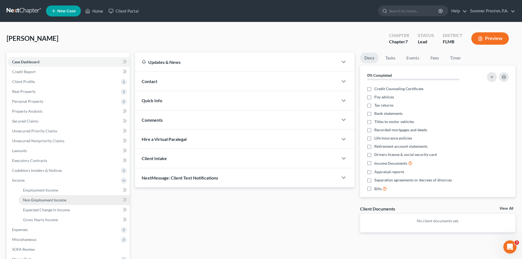
click at [57, 199] on span "Non Employment Income" at bounding box center [44, 199] width 43 height 5
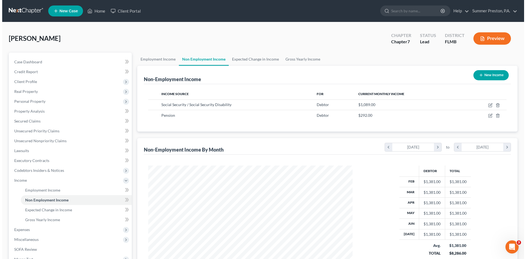
scroll to position [102, 215]
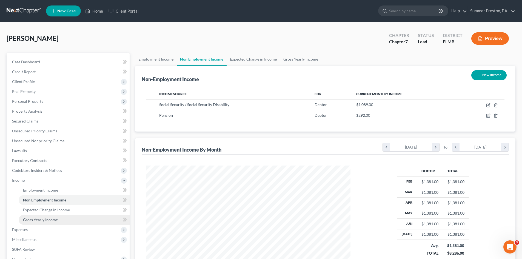
click at [47, 218] on span "Gross Yearly Income" at bounding box center [40, 219] width 35 height 5
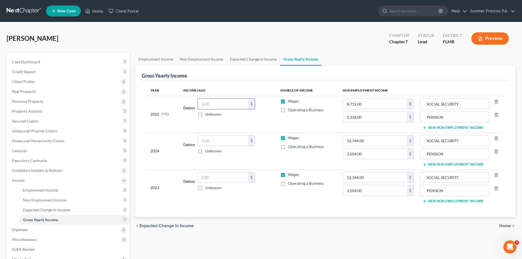
click at [240, 104] on input "text" at bounding box center [223, 104] width 50 height 10
click at [232, 142] on input "text" at bounding box center [223, 140] width 50 height 10
click at [242, 137] on input "text" at bounding box center [223, 140] width 50 height 10
type input "14,890.00"
type input "0"
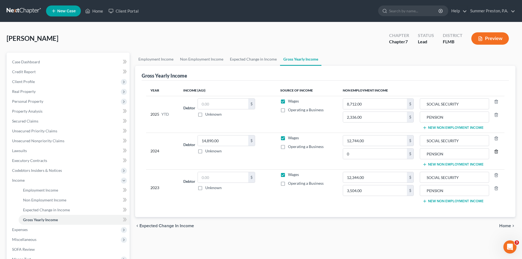
click at [495, 152] on icon "button" at bounding box center [496, 151] width 4 height 4
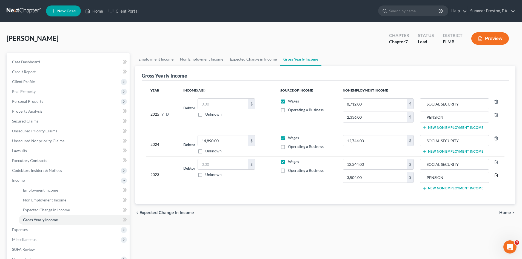
click at [497, 175] on icon "button" at bounding box center [496, 175] width 2 height 4
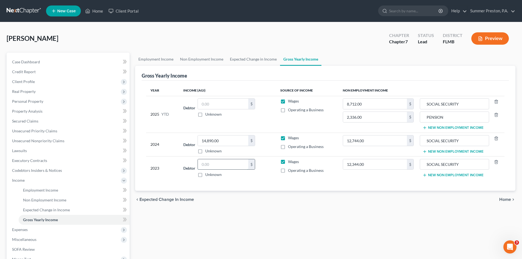
click at [231, 164] on input "text" at bounding box center [223, 164] width 50 height 10
type input "27,645.00"
click at [25, 229] on span "Expenses" at bounding box center [20, 229] width 16 height 5
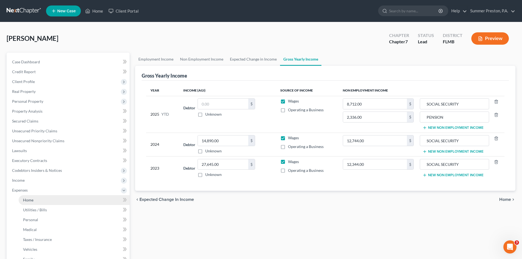
click at [32, 199] on span "Home" at bounding box center [28, 199] width 10 height 5
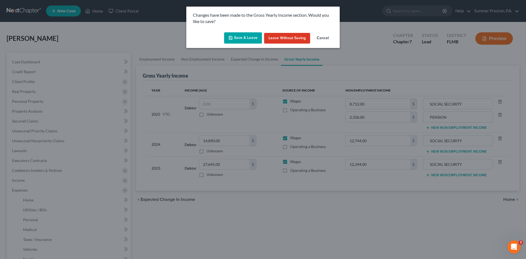
click at [244, 35] on button "Save & Leave" at bounding box center [243, 38] width 38 height 12
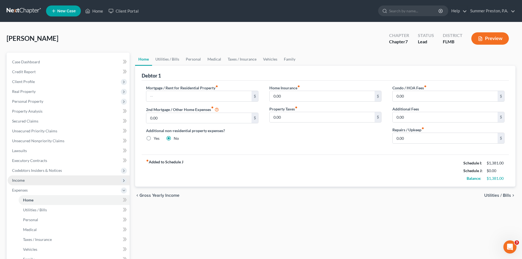
click at [25, 179] on span "Income" at bounding box center [69, 180] width 122 height 10
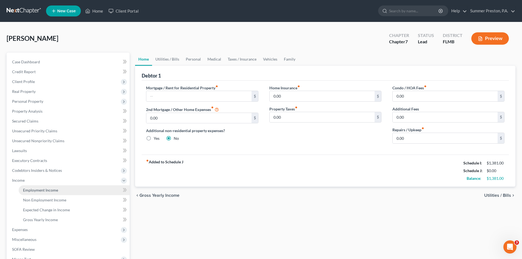
click at [55, 191] on span "Employment Income" at bounding box center [40, 190] width 35 height 5
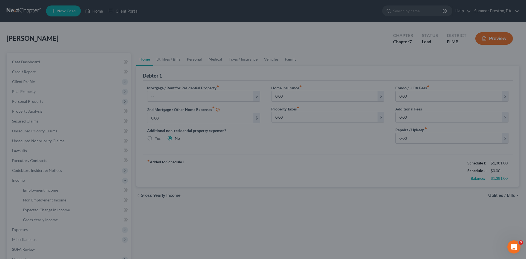
click at [64, 199] on div at bounding box center [263, 129] width 526 height 259
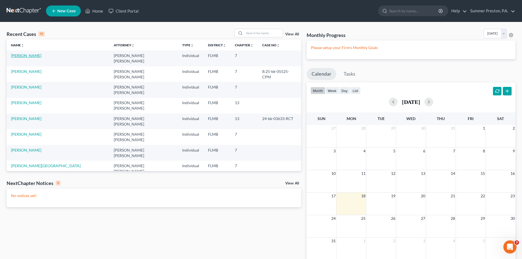
click at [21, 55] on link "[PERSON_NAME]" at bounding box center [26, 55] width 30 height 5
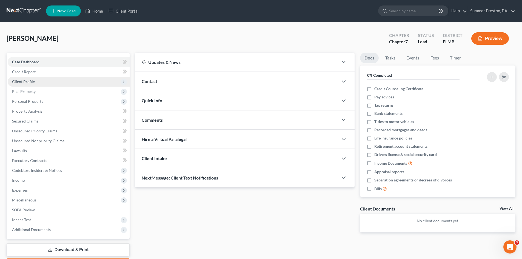
click at [33, 80] on span "Client Profile" at bounding box center [23, 81] width 23 height 5
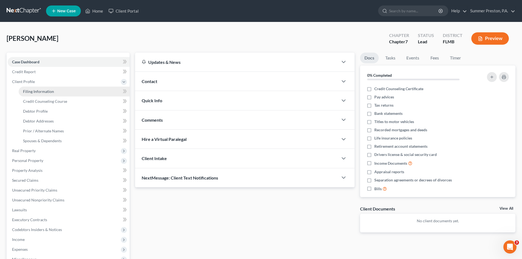
click at [49, 92] on span "Filing Information" at bounding box center [38, 91] width 31 height 5
select select "1"
select select "0"
select select "9"
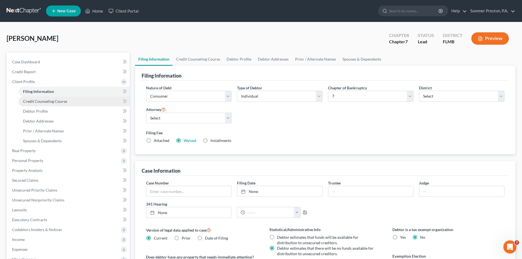
click at [47, 102] on span "Credit Counseling Course" at bounding box center [45, 101] width 44 height 5
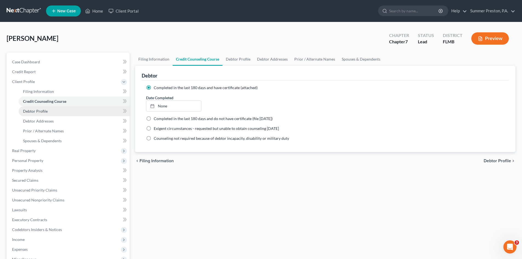
click at [38, 111] on span "Debtor Profile" at bounding box center [35, 111] width 25 height 5
select select "3"
select select "0"
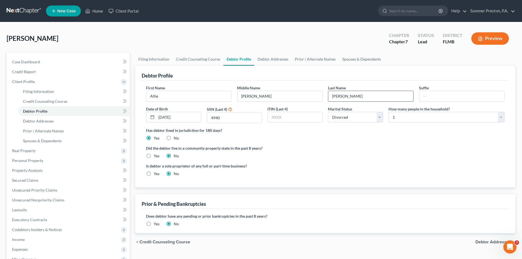
click at [349, 95] on input "[PERSON_NAME]" at bounding box center [370, 96] width 85 height 10
type input "[PERSON_NAME]"
click at [21, 239] on span "Income" at bounding box center [18, 239] width 13 height 5
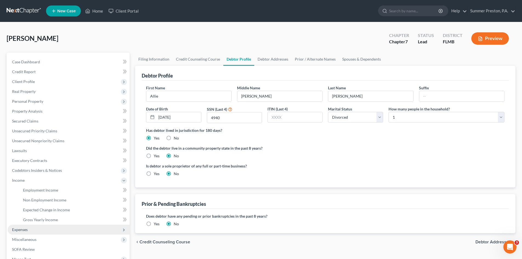
click at [27, 229] on span "Expenses" at bounding box center [20, 229] width 16 height 5
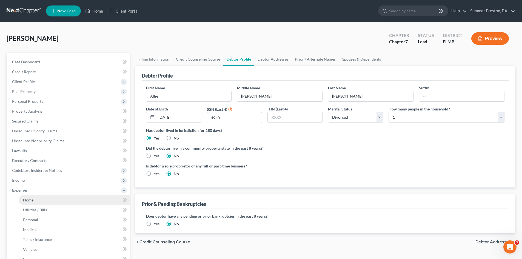
click at [24, 200] on span "Home" at bounding box center [28, 199] width 10 height 5
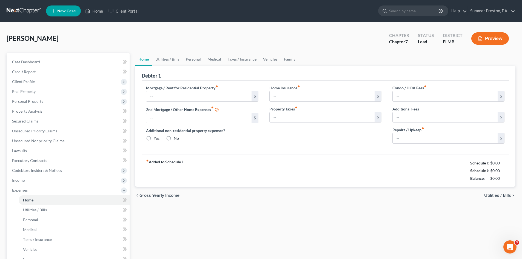
type input "0.00"
radio input "true"
type input "0.00"
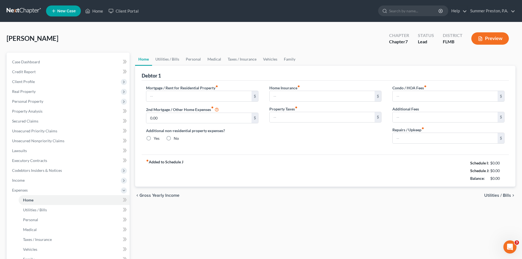
type input "0.00"
drag, startPoint x: 220, startPoint y: 99, endPoint x: 219, endPoint y: 96, distance: 3.7
click at [221, 100] on input "text" at bounding box center [198, 96] width 105 height 10
type input "180.00"
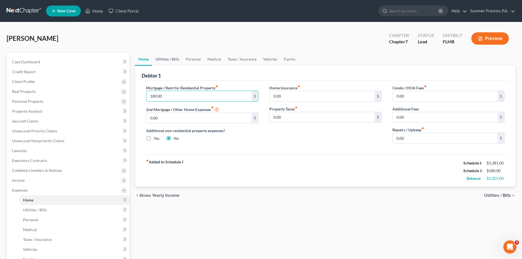
click at [165, 59] on link "Utilities / Bills" at bounding box center [167, 59] width 30 height 13
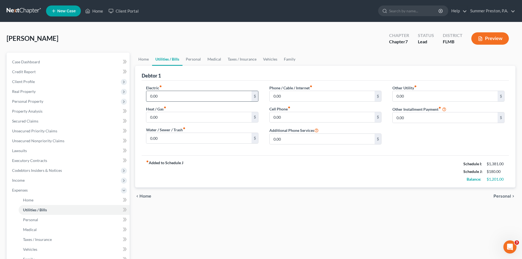
click at [177, 95] on input "0.00" at bounding box center [198, 96] width 105 height 10
type input "210.00"
click at [304, 94] on input "0.00" at bounding box center [321, 96] width 105 height 10
drag, startPoint x: 293, startPoint y: 115, endPoint x: 283, endPoint y: 116, distance: 9.3
click at [293, 115] on input "0.00" at bounding box center [321, 117] width 105 height 10
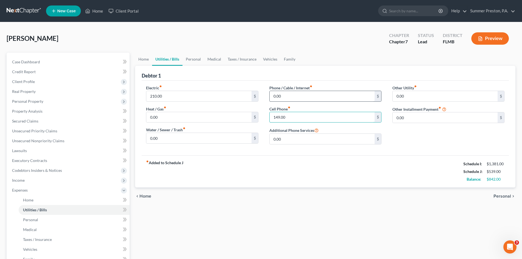
type input "149.00"
click at [294, 96] on input "0.00" at bounding box center [321, 96] width 105 height 10
type input "202.30"
click at [195, 61] on link "Personal" at bounding box center [193, 59] width 22 height 13
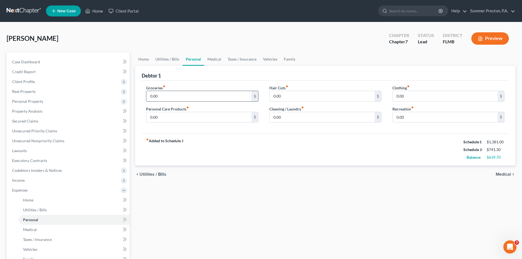
click at [163, 93] on input "0.00" at bounding box center [198, 96] width 105 height 10
type input "400.00"
click at [213, 58] on link "Medical" at bounding box center [214, 59] width 20 height 13
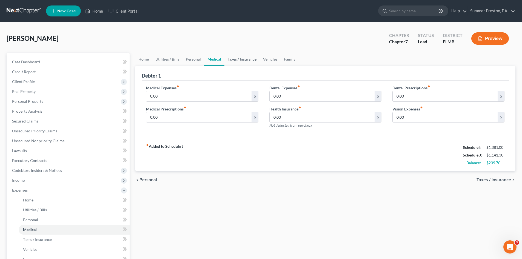
click at [239, 61] on link "Taxes / Insurance" at bounding box center [241, 59] width 35 height 13
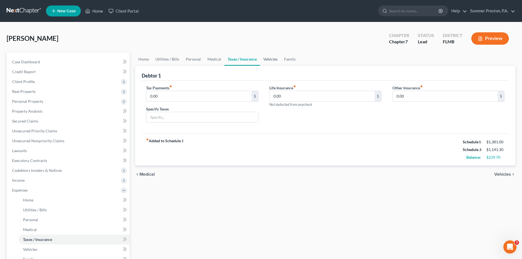
click at [269, 58] on link "Vehicles" at bounding box center [270, 59] width 21 height 13
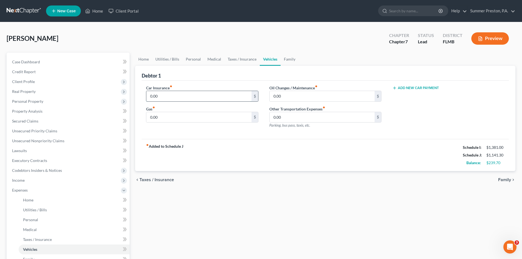
click at [170, 95] on input "0.00" at bounding box center [198, 96] width 105 height 10
type input "186.16"
click at [175, 114] on input "0.00" at bounding box center [198, 117] width 105 height 10
type input "150.00"
click at [297, 98] on input "0.00" at bounding box center [321, 96] width 105 height 10
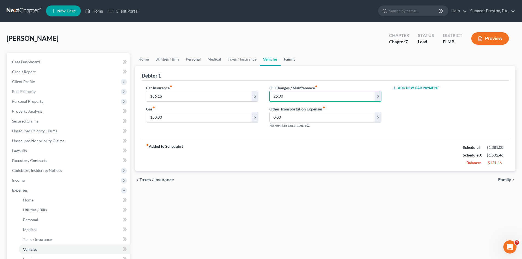
type input "25.00"
click at [284, 59] on link "Family" at bounding box center [289, 59] width 18 height 13
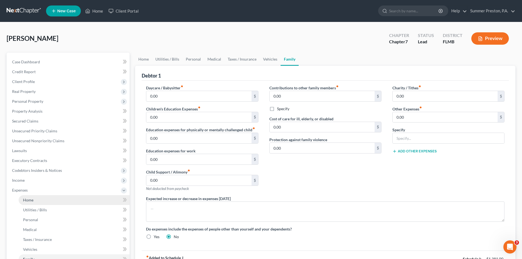
click at [29, 200] on span "Home" at bounding box center [28, 199] width 10 height 5
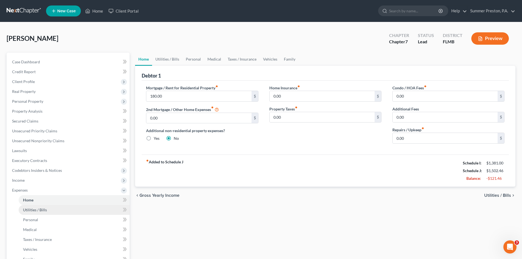
click at [27, 211] on span "Utilities / Bills" at bounding box center [35, 209] width 24 height 5
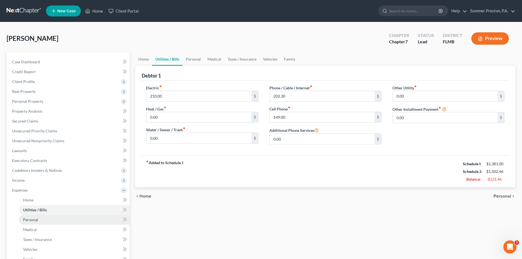
click at [27, 219] on span "Personal" at bounding box center [30, 219] width 15 height 5
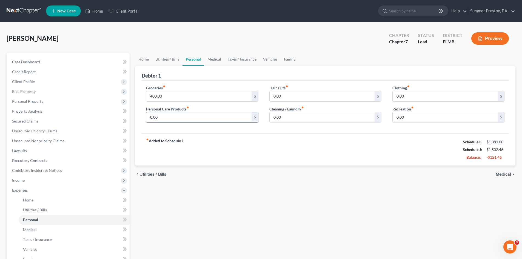
click at [180, 114] on input "0.00" at bounding box center [198, 117] width 105 height 10
type input "25.00"
click at [27, 229] on span "Medical" at bounding box center [30, 229] width 14 height 5
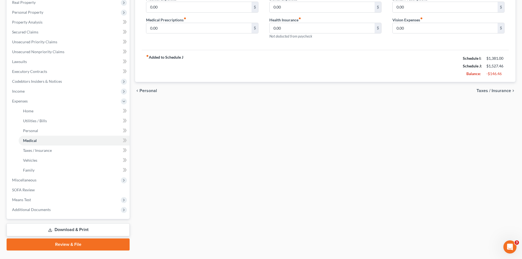
scroll to position [95, 0]
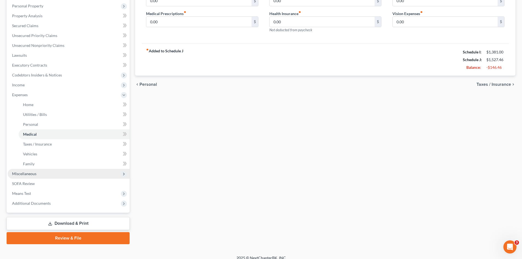
click at [33, 174] on span "Miscellaneous" at bounding box center [24, 173] width 24 height 5
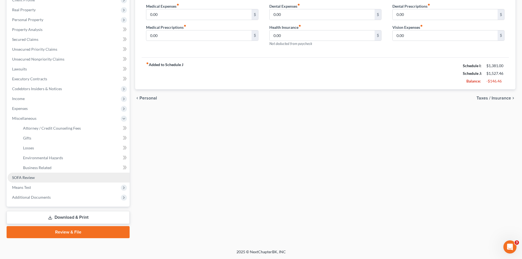
scroll to position [82, 0]
click at [28, 180] on link "SOFA Review" at bounding box center [69, 178] width 122 height 10
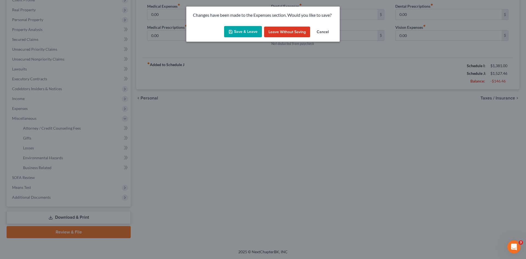
click at [245, 31] on button "Save & Leave" at bounding box center [243, 32] width 38 height 12
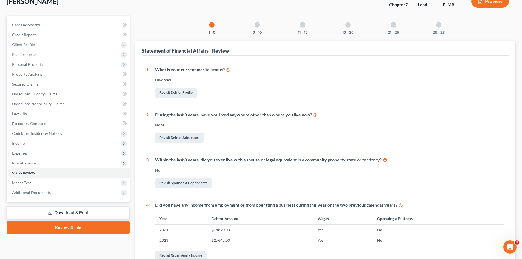
scroll to position [36, 0]
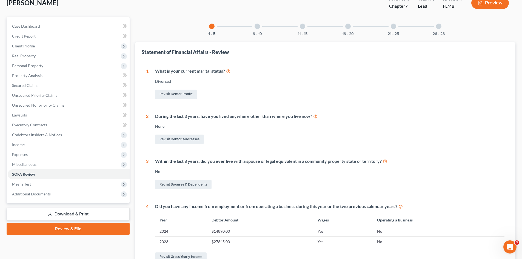
drag, startPoint x: 504, startPoint y: 45, endPoint x: 258, endPoint y: 27, distance: 246.8
click at [258, 27] on div at bounding box center [256, 26] width 5 height 5
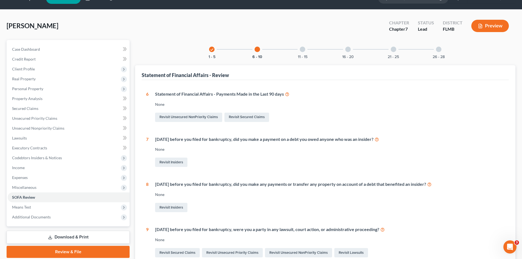
scroll to position [0, 0]
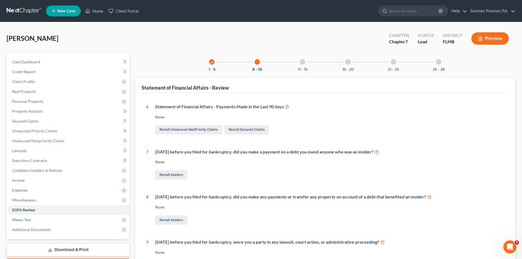
drag, startPoint x: 513, startPoint y: 27, endPoint x: 301, endPoint y: 61, distance: 215.4
click at [301, 61] on div at bounding box center [302, 61] width 5 height 5
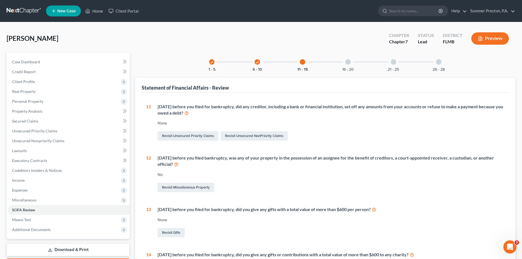
click at [347, 62] on div at bounding box center [347, 61] width 5 height 5
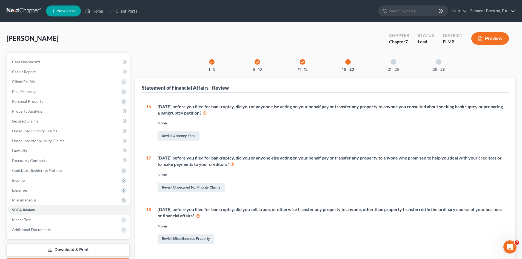
click at [395, 61] on div at bounding box center [392, 61] width 5 height 5
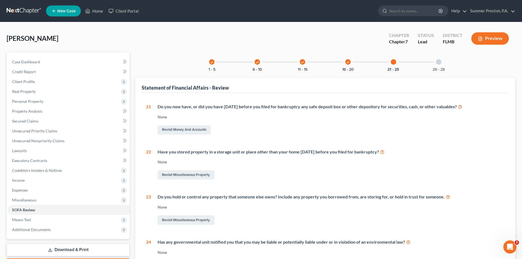
click at [441, 62] on div at bounding box center [438, 61] width 5 height 5
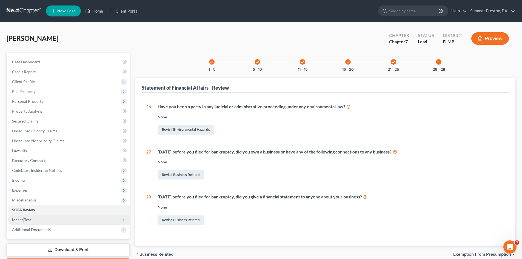
click at [24, 217] on span "Means Test" at bounding box center [21, 219] width 19 height 5
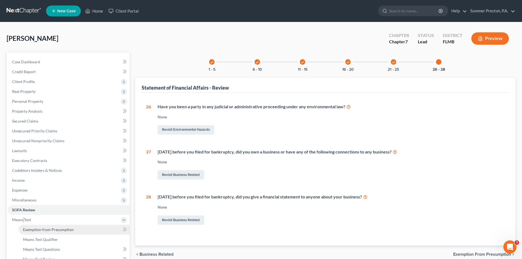
click at [62, 228] on span "Exemption from Presumption" at bounding box center [48, 229] width 51 height 5
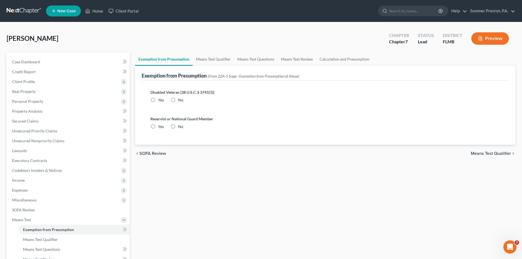
click at [178, 100] on label "No" at bounding box center [180, 99] width 5 height 5
click at [180, 100] on input "No" at bounding box center [182, 99] width 4 height 4
radio input "true"
click at [178, 124] on label "No" at bounding box center [180, 126] width 5 height 5
click at [180, 124] on input "No" at bounding box center [182, 126] width 4 height 4
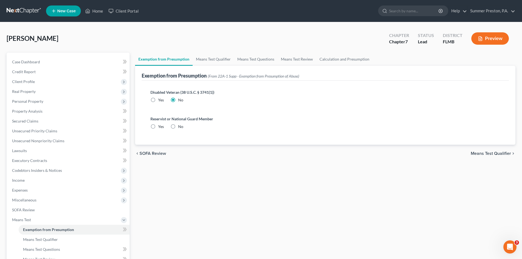
radio input "true"
click at [218, 58] on link "Means Test Qualifier" at bounding box center [213, 59] width 41 height 13
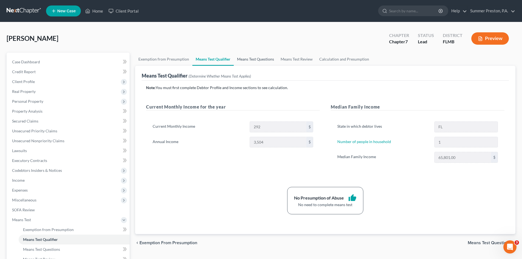
click at [254, 57] on link "Means Test Questions" at bounding box center [256, 59] width 44 height 13
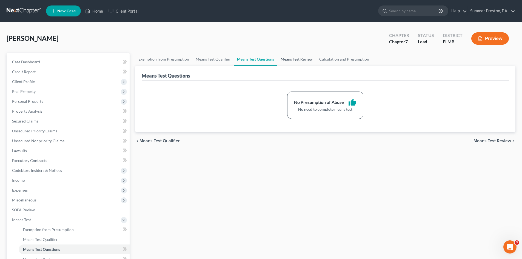
click at [293, 59] on link "Means Test Review" at bounding box center [296, 59] width 39 height 13
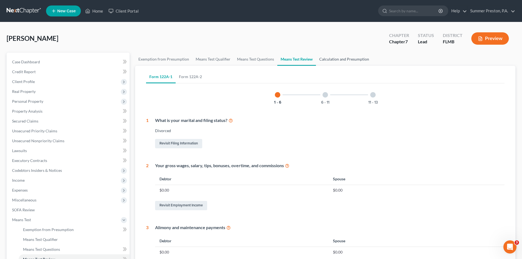
click at [341, 62] on link "Calculation and Presumption" at bounding box center [344, 59] width 56 height 13
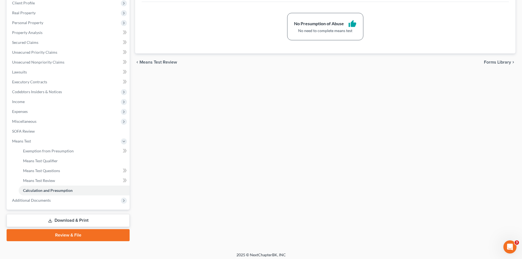
scroll to position [82, 0]
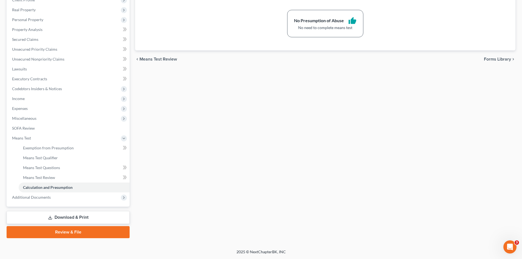
click at [56, 220] on link "Download & Print" at bounding box center [68, 217] width 123 height 13
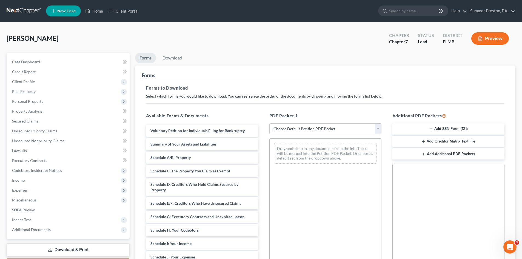
click at [137, 55] on link "Forms" at bounding box center [145, 58] width 21 height 11
click at [30, 82] on span "Client Profile" at bounding box center [23, 81] width 23 height 5
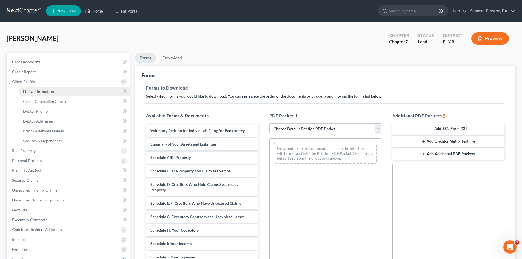
click at [46, 91] on span "Filing Information" at bounding box center [38, 91] width 31 height 5
select select "1"
select select "0"
select select "15"
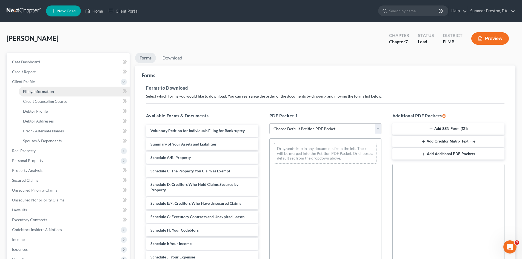
select select "0"
select select "9"
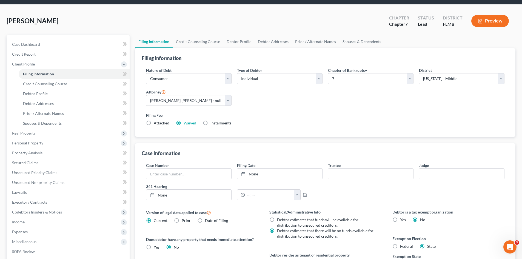
scroll to position [17, 0]
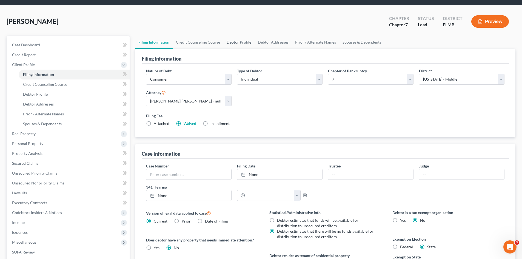
drag, startPoint x: 241, startPoint y: 44, endPoint x: 247, endPoint y: 43, distance: 5.8
click at [242, 44] on link "Debtor Profile" at bounding box center [238, 42] width 31 height 13
select select "3"
select select "0"
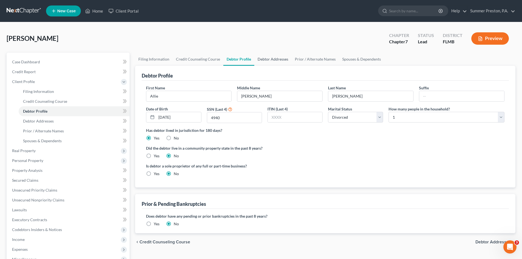
click at [272, 59] on link "Debtor Addresses" at bounding box center [272, 59] width 37 height 13
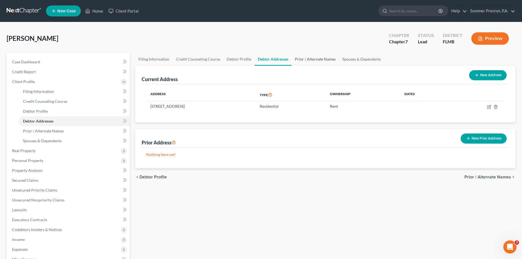
click at [317, 61] on link "Prior / Alternate Names" at bounding box center [314, 59] width 47 height 13
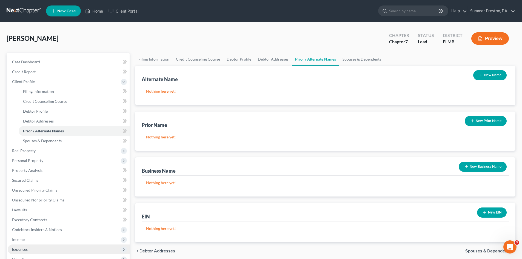
click at [21, 250] on span "Expenses" at bounding box center [20, 249] width 16 height 5
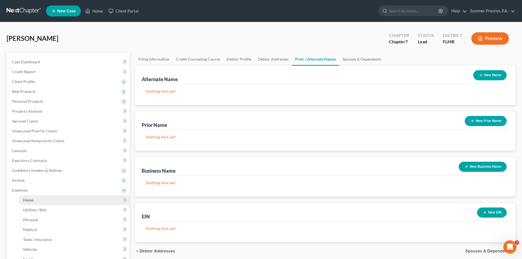
click at [31, 200] on span "Home" at bounding box center [28, 199] width 10 height 5
